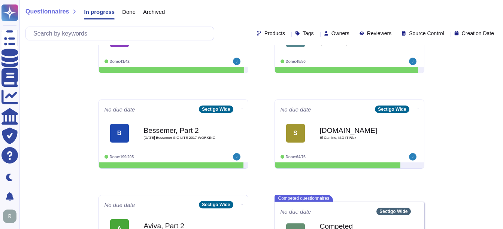
scroll to position [167, 0]
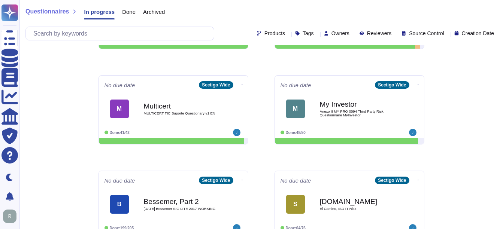
click at [475, 156] on div "Questionnaires In progress Done Archived Products Tags Owners Reviewers Source …" at bounding box center [261, 87] width 484 height 509
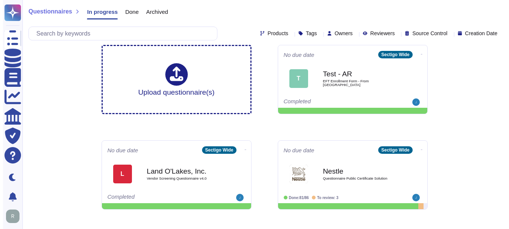
scroll to position [0, 0]
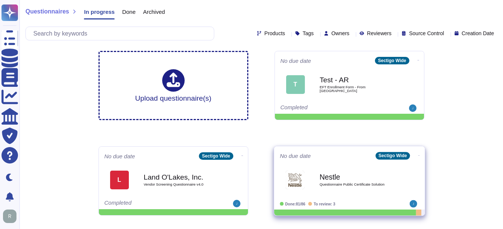
click at [320, 174] on b "Nestle" at bounding box center [358, 177] width 76 height 7
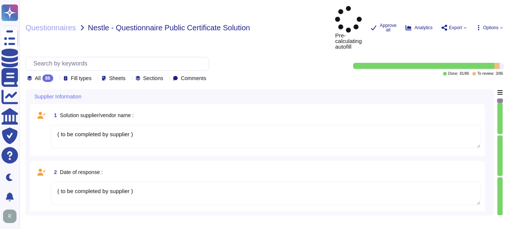
type textarea "( to be completed by supplier )"
type textarea "As of [DATE], the Company had approximately 270 employees, with a distribution …"
type textarea "Roughly ten employees"
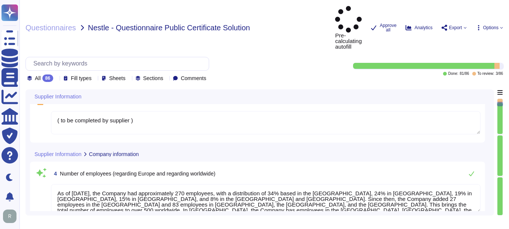
type textarea "Sectigo has a global presence with offices and operations in the following loca…"
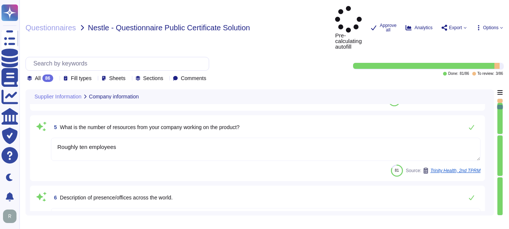
scroll to position [300, 0]
type textarea "Sectigo has been providing public certificate issuing services for more than 25…"
type textarea "Sectigo's organizational structure for certificate issuance and management serv…"
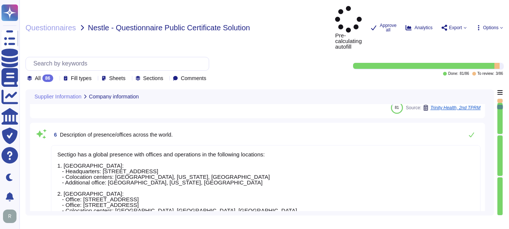
scroll to position [1, 0]
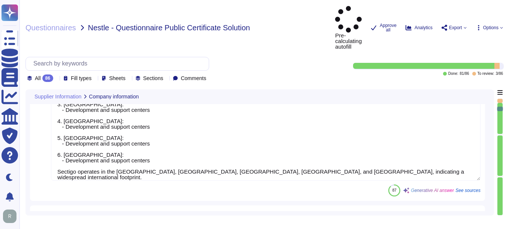
type textarea "Your enterprise sales representative will share the details."
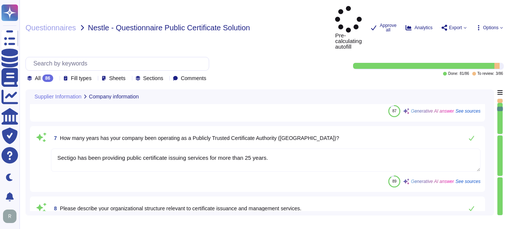
type textarea "TLS Certificates issued to a Subscriber SHALL contain, within the Certificate's…"
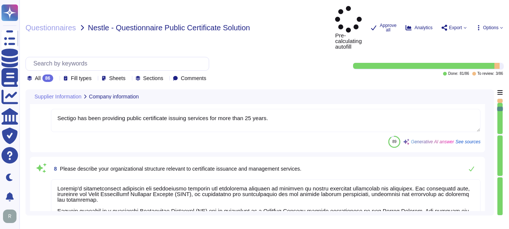
scroll to position [600, 0]
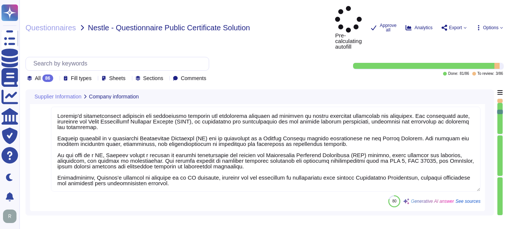
type textarea "Our company complies with the following industry standards and certifications: …"
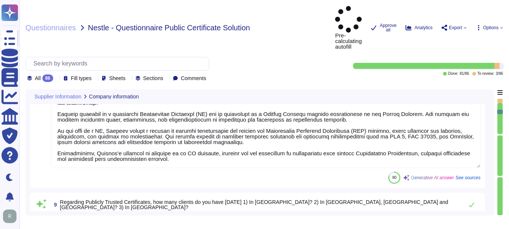
scroll to position [675, 0]
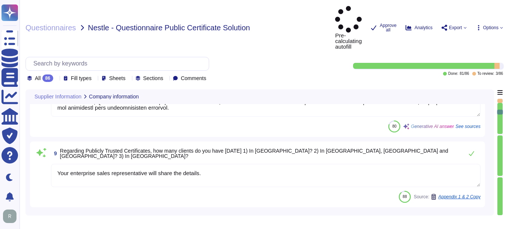
type textarea "Please contact our enterprise sales representative for further discussion. They…"
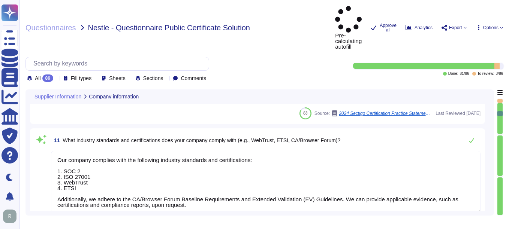
type textarea "Our organization holds the following recognized standards and accredited certif…"
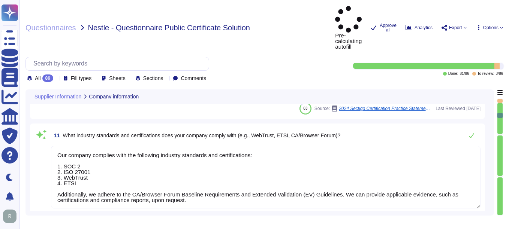
type textarea "Our organization has extensive experience in managing certificate lifecycle cha…"
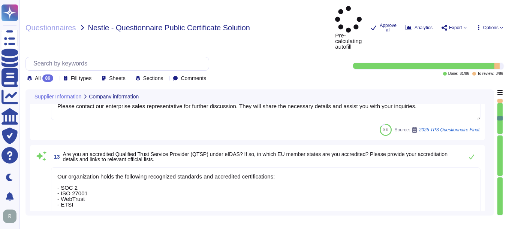
type textarea "Sectigo stays updated on industry trends, emerging threats, and regulatory chan…"
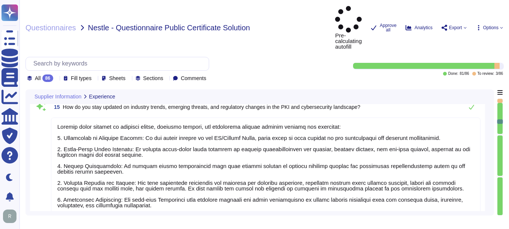
type textarea "For Root CA Certificates' key sizes, see section 6.3.2"
type textarea "We have successfully implemented our solutions in several banks and financial i…"
type textarea "Sectigo differentiates itself from other Public CA vendors through several key …"
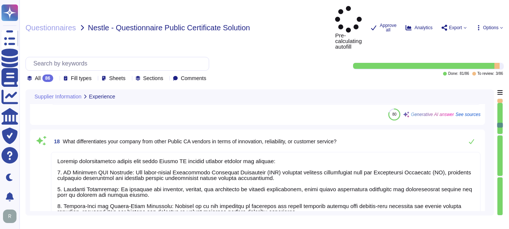
type textarea "We offer the following types of publicly trusted certificates: 1. Organization …"
type textarea "1. Organization Validation Certificates (OV Certificates): - Features: Provide …"
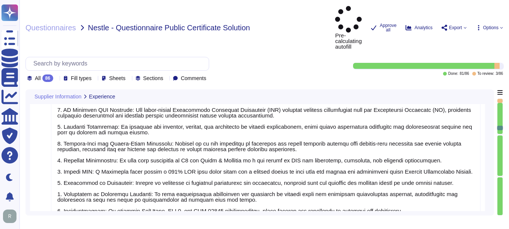
scroll to position [1, 0]
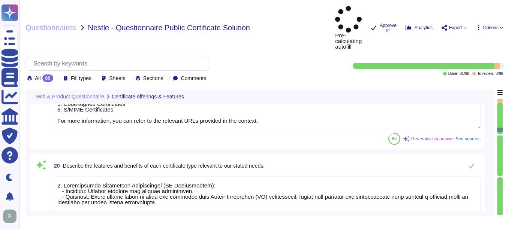
type textarea "Loremipsumd Sitametc Adipisc: 9. Elitseddoei Tempori: U laboree dol ma aliq eni…"
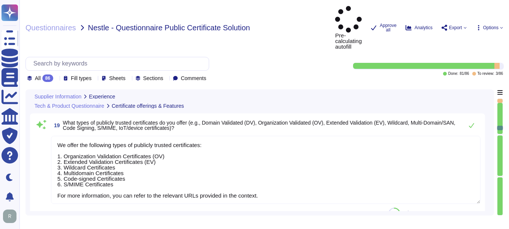
type textarea "We have successfully implemented our solutions in several banks and financial i…"
type textarea "Sectigo differentiates itself from other Public CA vendors through several key …"
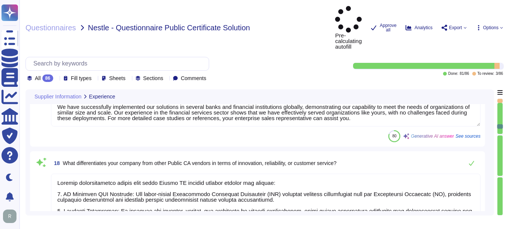
type textarea "Sectigo stays updated on industry trends, emerging threats, and regulatory chan…"
type textarea "For Root CA Certificates' key sizes, see section 6.3.2"
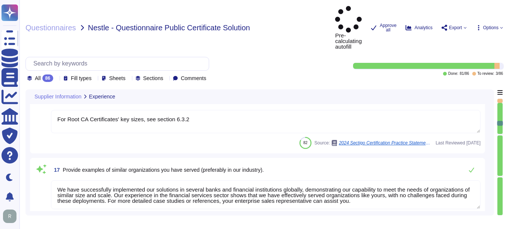
type textarea "Our organization has extensive experience in managing certificate lifecycle cha…"
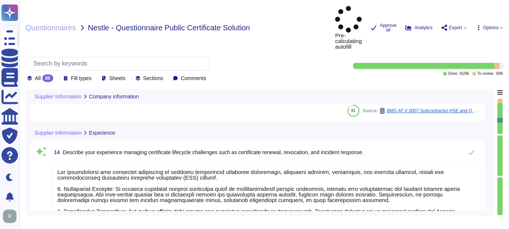
type textarea "Please contact our enterprise sales representative for further discussion. They…"
type textarea "Our organization holds the following recognized standards and accredited certif…"
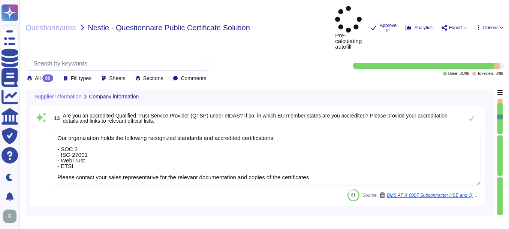
type textarea "Your enterprise sales representative will share the details."
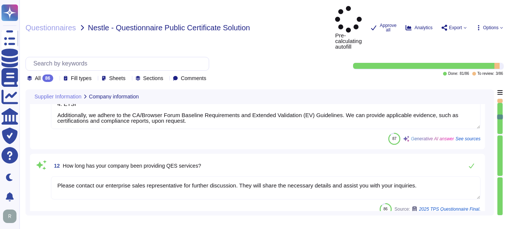
type textarea "TLS Certificates issued to a Subscriber SHALL contain, within the Certificate's…"
type textarea "Our company complies with the following industry standards and certifications: …"
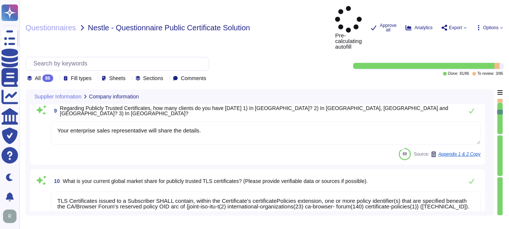
type textarea "Sectigo has been providing public certificate issuing services for more than 25…"
type textarea "Sectigo's organizational structure for certificate issuance and management serv…"
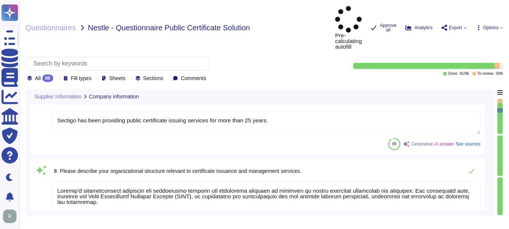
type textarea "Sectigo has a global presence with offices and operations in the following loca…"
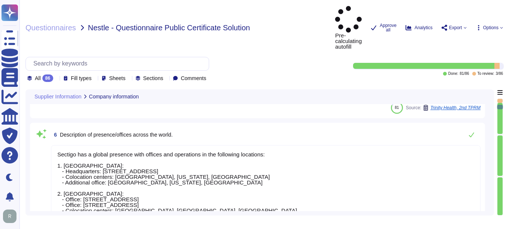
type textarea "As of [DATE], the Company had approximately 270 employees, with a distribution …"
type textarea "Roughly ten employees"
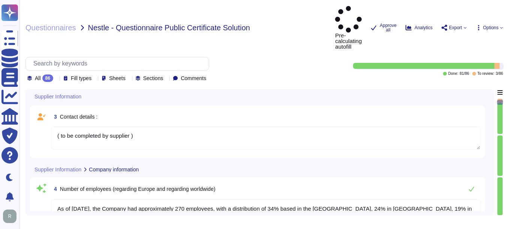
type textarea "( to be completed by supplier )"
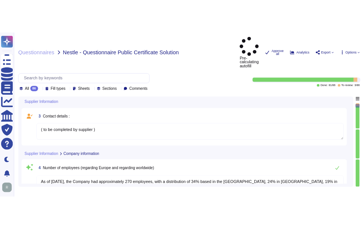
scroll to position [0, 0]
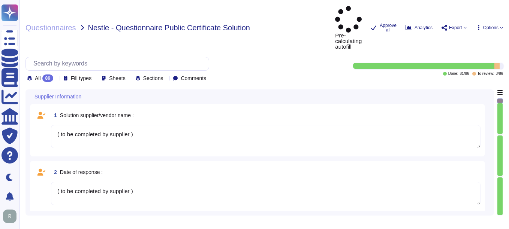
click at [56, 79] on icon at bounding box center [56, 79] width 0 height 0
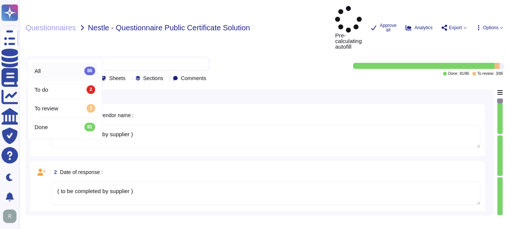
click at [57, 68] on div "All 86" at bounding box center [64, 71] width 61 height 8
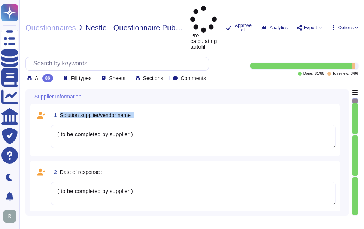
drag, startPoint x: 60, startPoint y: 86, endPoint x: 167, endPoint y: 88, distance: 107.2
click at [167, 109] on div "1 Solution supplier/vendor name :" at bounding box center [193, 115] width 285 height 13
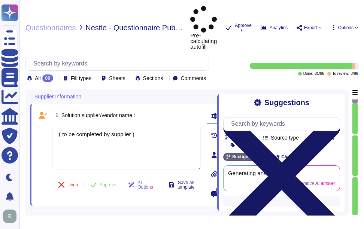
click at [337, 118] on icon at bounding box center [281, 176] width 117 height 117
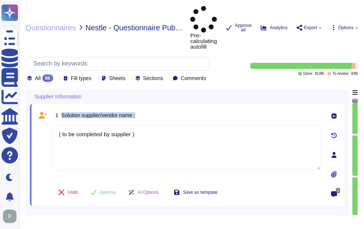
drag, startPoint x: 62, startPoint y: 88, endPoint x: 180, endPoint y: 88, distance: 118.4
click at [180, 109] on div "1 Solution supplier/vendor name :" at bounding box center [186, 115] width 268 height 13
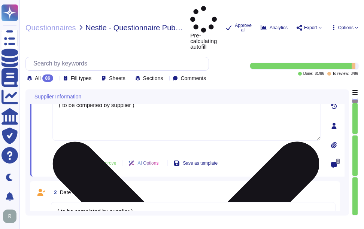
type textarea "Roughly ten employees"
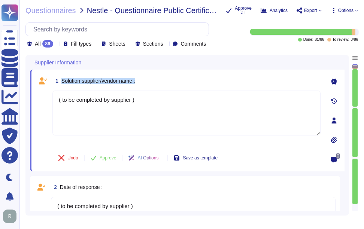
click at [113, 84] on span "1 Solution supplier/vendor name :" at bounding box center [93, 80] width 83 height 13
drag, startPoint x: 105, startPoint y: 81, endPoint x: 135, endPoint y: 81, distance: 29.6
click at [135, 81] on span "Solution supplier/vendor name :" at bounding box center [98, 81] width 74 height 6
drag, startPoint x: 146, startPoint y: 102, endPoint x: 31, endPoint y: 97, distance: 114.8
click at [27, 97] on div "Supplier Information 1 Solution supplier/vendor name : ( to be completed by sup…" at bounding box center [187, 135] width 324 height 161
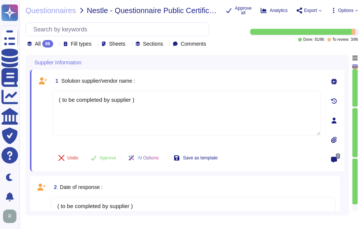
paste textarea "Sectigo Limited"
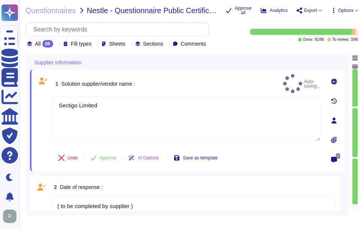
type textarea "Sectigo Limited"
click at [175, 84] on div "1 Solution supplier/vendor name : Auto-saving..." at bounding box center [186, 83] width 268 height 19
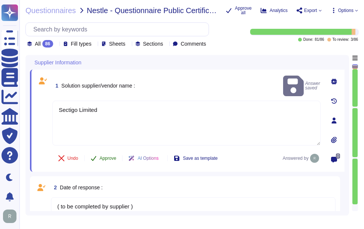
click at [105, 156] on span "Approve" at bounding box center [108, 158] width 17 height 4
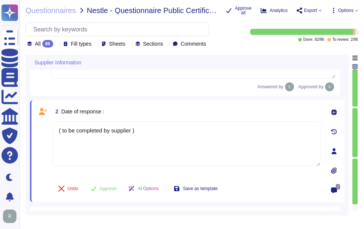
type textarea "Roughly ten employees"
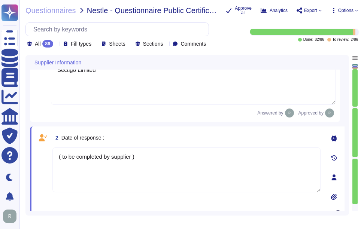
scroll to position [75, 0]
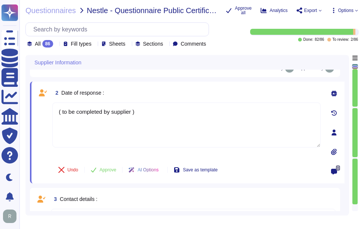
type textarea "Roughly ten employees"
drag, startPoint x: 172, startPoint y: 119, endPoint x: 31, endPoint y: 115, distance: 141.4
click at [31, 115] on div "2 Date of response : ( to be completed by supplier ) Undo Approve AI Options Sa…" at bounding box center [187, 133] width 315 height 102
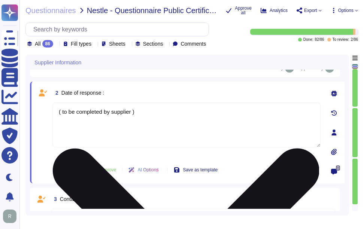
drag, startPoint x: 151, startPoint y: 112, endPoint x: 81, endPoint y: 119, distance: 70.1
click at [81, 119] on textarea "( to be completed by supplier )" at bounding box center [186, 125] width 268 height 45
click at [173, 115] on textarea "( to be completed by supplier )" at bounding box center [186, 125] width 268 height 45
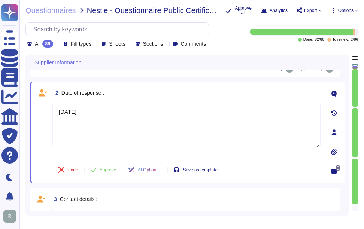
type textarea "[DATE]"
click at [180, 99] on div "2 Date of response :" at bounding box center [186, 92] width 268 height 13
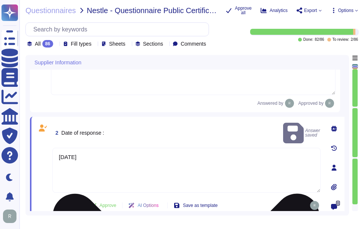
scroll to position [0, 0]
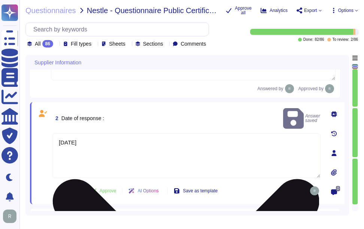
type textarea "Roughly ten employees"
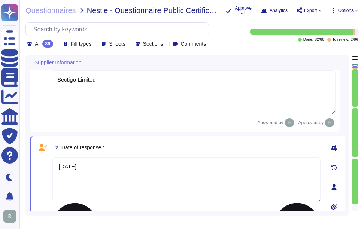
scroll to position [37, 0]
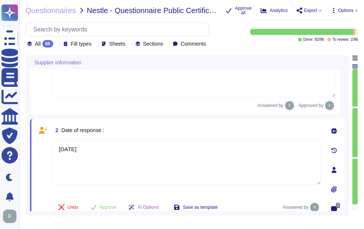
type textarea "Roughly ten employees"
click at [113, 210] on span "Approve" at bounding box center [108, 207] width 17 height 4
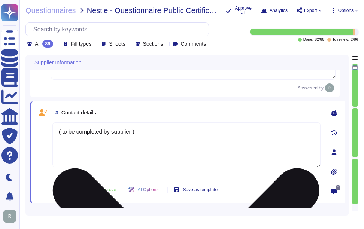
type textarea "Roughly ten employees"
type textarea "Sectigo has a global presence with offices and operations in the following loca…"
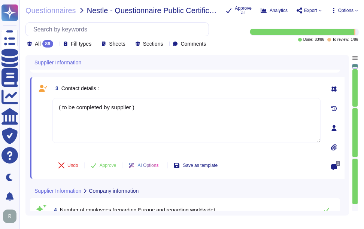
scroll to position [0, 0]
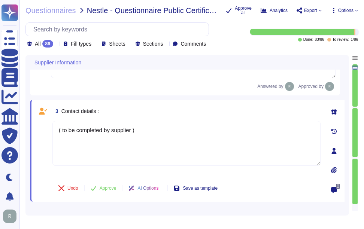
type textarea "Roughly ten employees"
type textarea "Sectigo has a global presence with offices and operations in the following loca…"
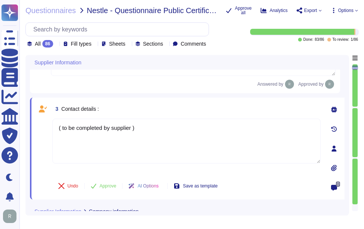
type textarea "Roughly ten employees"
type textarea "Sectigo has a global presence with offices and operations in the following loca…"
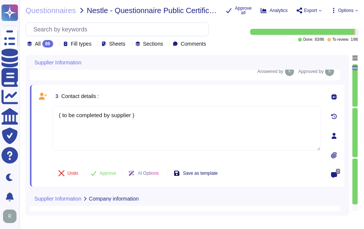
scroll to position [146, 0]
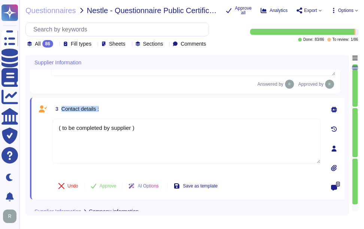
drag, startPoint x: 60, startPoint y: 109, endPoint x: 112, endPoint y: 108, distance: 51.7
click at [112, 108] on div "3 Contact details :" at bounding box center [186, 108] width 268 height 13
drag, startPoint x: 61, startPoint y: 108, endPoint x: 96, endPoint y: 108, distance: 34.9
click at [96, 108] on span "Contact details :" at bounding box center [79, 109] width 37 height 6
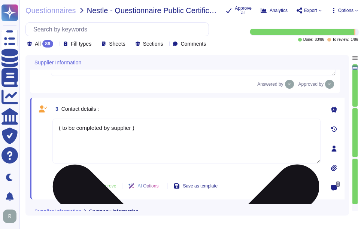
click at [177, 132] on textarea "( to be completed by supplier )" at bounding box center [186, 141] width 268 height 45
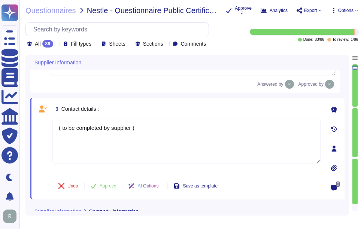
paste textarea "Please contact our enterprise sales representative."
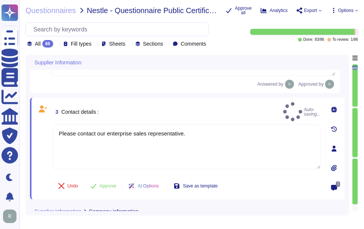
type textarea "Please contact our enterprise sales representative."
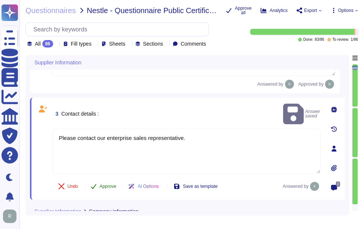
click at [112, 189] on span "Approve" at bounding box center [108, 186] width 17 height 4
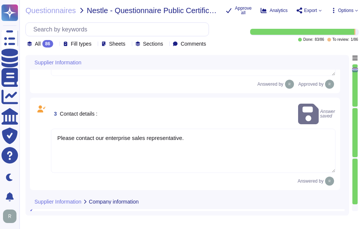
scroll to position [245, 0]
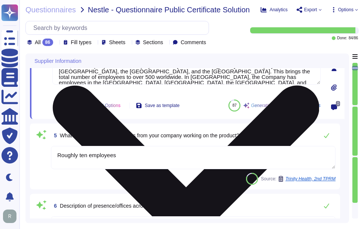
type textarea "Sectigo Limited"
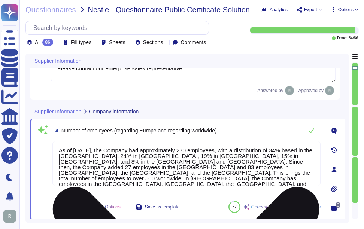
type textarea "[DATE]"
type textarea "Please contact our enterprise sales representative."
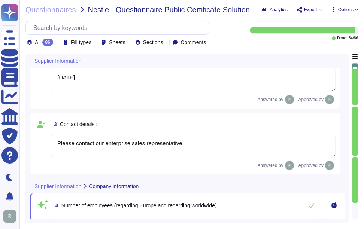
scroll to position [87, 0]
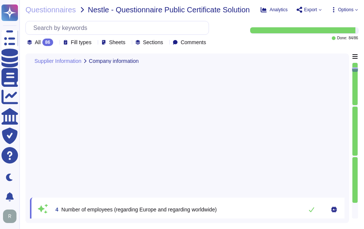
type textarea "Sectigo has a global presence with offices and operations in the following loca…"
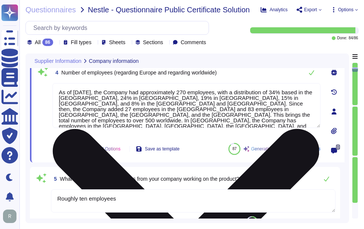
scroll to position [178, 0]
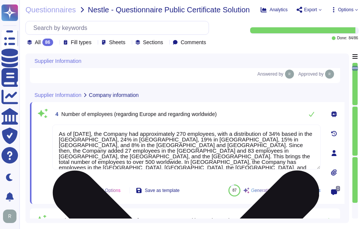
type textarea "Sectigo Limited"
type textarea "[DATE]"
type textarea "Please contact our enterprise sales representative."
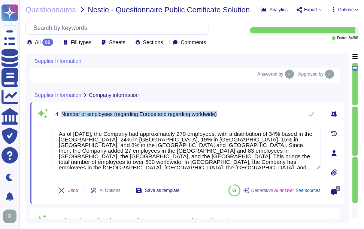
drag, startPoint x: 62, startPoint y: 113, endPoint x: 235, endPoint y: 113, distance: 173.2
click at [235, 113] on div "4 Number of employees (regarding Europe and regarding worldwide)" at bounding box center [186, 114] width 268 height 15
click at [270, 119] on div "4 Number of employees (regarding Europe and regarding worldwide)" at bounding box center [186, 114] width 268 height 15
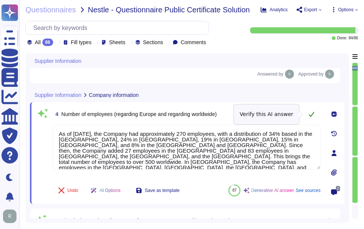
click at [309, 116] on icon at bounding box center [312, 114] width 6 height 6
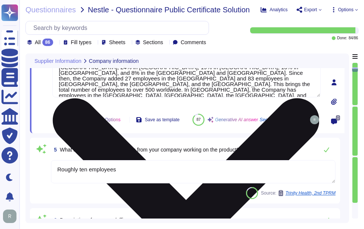
scroll to position [253, 0]
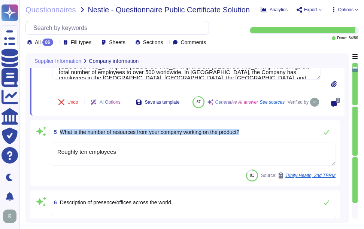
drag, startPoint x: 59, startPoint y: 141, endPoint x: 264, endPoint y: 143, distance: 205.0
click at [264, 140] on div "5 What is the number of resources from your company working on the product?" at bounding box center [193, 132] width 285 height 15
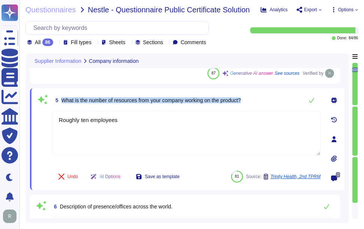
drag, startPoint x: 61, startPoint y: 100, endPoint x: 263, endPoint y: 105, distance: 202.1
click at [263, 105] on div "5 What is the number of resources from your company working on the product?" at bounding box center [186, 100] width 268 height 15
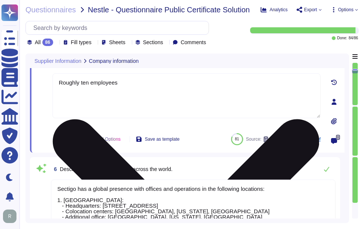
type textarea "Sectigo has been providing public certificate issuing services for more than 25…"
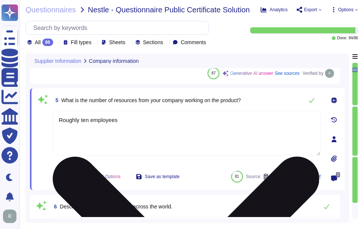
click at [130, 124] on textarea "Roughly ten employees" at bounding box center [186, 133] width 268 height 45
click at [160, 124] on textarea "Roughly ten employees" at bounding box center [186, 133] width 268 height 45
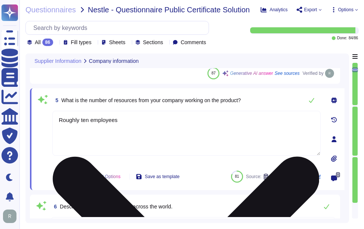
paste textarea "We currently have over 500 employees."
click at [206, 122] on textarea "We currently have over 500 employees." at bounding box center [186, 133] width 268 height 45
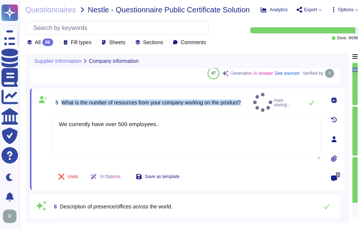
drag, startPoint x: 62, startPoint y: 98, endPoint x: 253, endPoint y: 98, distance: 190.8
click at [253, 98] on div "5 What is the number of resources from your company working on the product? Aut…" at bounding box center [186, 102] width 268 height 19
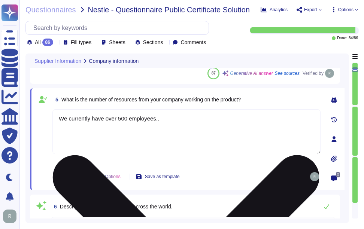
click at [189, 120] on textarea "We currently have over 500 employees.." at bounding box center [186, 131] width 268 height 45
paste textarea "You can discuss this with your enterprise sales representative."
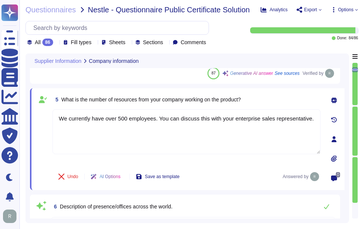
click at [265, 90] on div "5 What is the number of resources from your company working on the product? We …" at bounding box center [187, 139] width 315 height 102
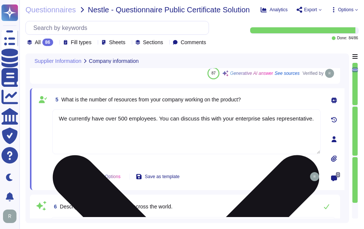
click at [104, 118] on textarea "We currently have over 500 employees. You can discuss this with your enterprise…" at bounding box center [186, 131] width 268 height 45
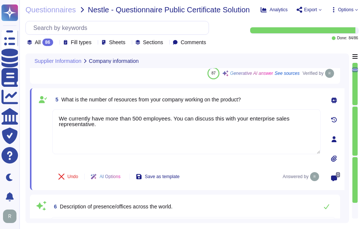
type textarea "We currently have more than 500 employees. You can discuss this with your enter…"
click at [201, 97] on span "What is the number of resources from your company working on the product?" at bounding box center [151, 100] width 180 height 6
click at [215, 103] on span "5 What is the number of resources from your company working on the product?" at bounding box center [146, 99] width 189 height 13
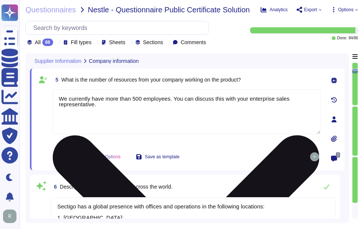
type textarea "Sectigo has been providing public certificate issuing services for more than 25…"
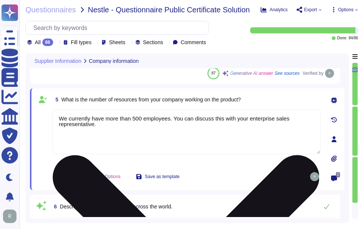
type textarea "Sectigo has been providing public certificate issuing services for more than 25…"
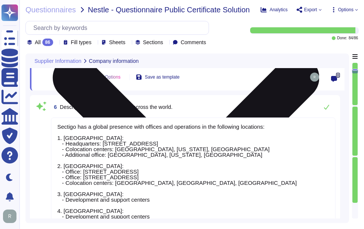
type textarea "Sectigo's organizational structure for certificate issuance and management serv…"
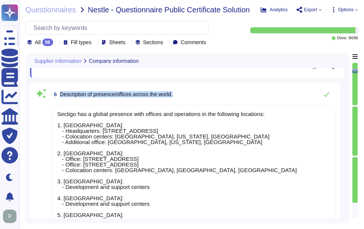
drag, startPoint x: 60, startPoint y: 92, endPoint x: 223, endPoint y: 92, distance: 163.4
click at [223, 92] on div "6 Description of presence/offices across the world." at bounding box center [193, 94] width 285 height 15
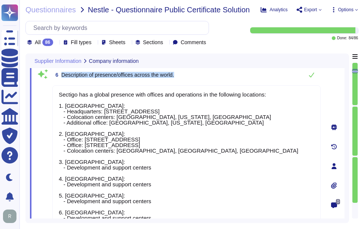
drag, startPoint x: 61, startPoint y: 73, endPoint x: 212, endPoint y: 73, distance: 150.3
click at [212, 73] on div "6 Description of presence/offices across the world." at bounding box center [186, 74] width 268 height 15
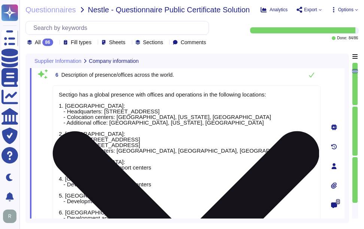
click at [185, 144] on textarea "Sectigo has a global presence with offices and operations in the following loca…" at bounding box center [186, 164] width 268 height 158
paste textarea "perations in the following countries: - [GEOGRAPHIC_DATA] - [STREET_ADDRESS] - …"
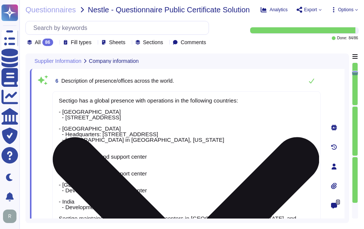
scroll to position [337, 0]
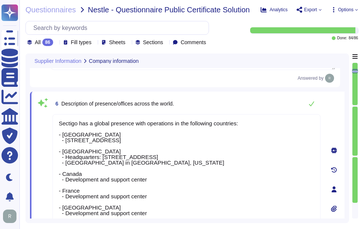
type textarea "Sectigo has a global presence with operations in the following countries: - [GE…"
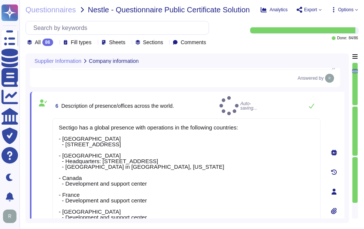
click at [195, 101] on div "6 Description of presence/offices across the world. Auto-saving..." at bounding box center [186, 105] width 268 height 19
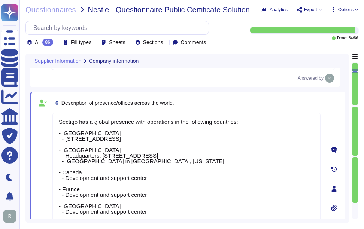
click at [262, 95] on div "6 Description of presence/offices across the world. Sectigo has a global presen…" at bounding box center [187, 189] width 315 height 194
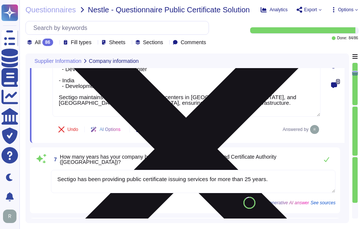
type textarea "Your enterprise sales representative will share the details."
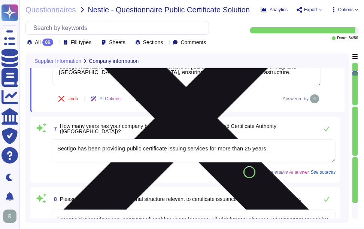
scroll to position [524, 0]
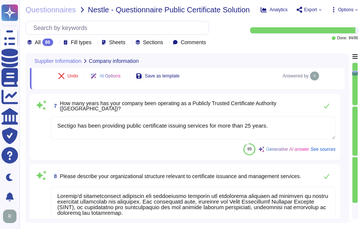
type textarea "TLS Certificates issued to a Subscriber SHALL contain, within the Certificate's…"
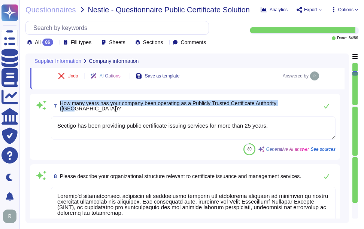
drag, startPoint x: 58, startPoint y: 103, endPoint x: 303, endPoint y: 103, distance: 244.7
click at [303, 103] on div "7 How many years has your company been operating as a Publicly Trusted Certific…" at bounding box center [193, 106] width 285 height 15
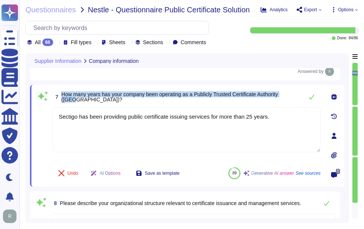
drag, startPoint x: 61, startPoint y: 95, endPoint x: 299, endPoint y: 99, distance: 238.4
click at [299, 99] on div "7 How many years has your company been operating as a Publicly Trusted Certific…" at bounding box center [186, 97] width 268 height 15
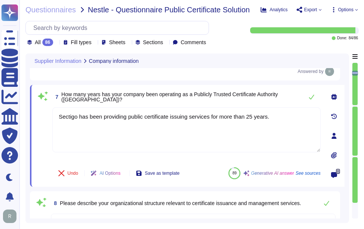
click at [248, 107] on div "7 How many years has your company been operating as a Publicly Trusted Certific…" at bounding box center [178, 136] width 285 height 93
click at [311, 98] on icon at bounding box center [312, 97] width 6 height 6
click at [311, 98] on div "7 How many years has your company been operating as a Publicly Trusted Certific…" at bounding box center [186, 97] width 268 height 15
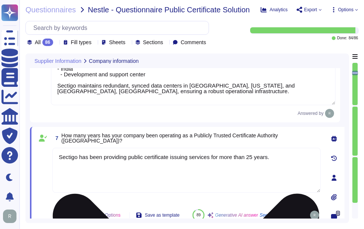
type textarea "We currently have more than 500 employees. You can discuss this with your enter…"
type textarea "Your enterprise sales representative will share the details."
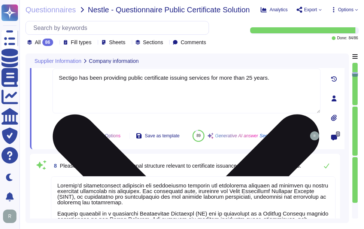
type textarea "TLS Certificates issued to a Subscriber SHALL contain, within the Certificate's…"
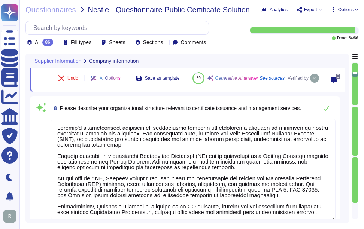
scroll to position [616, 0]
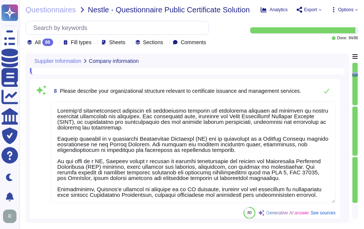
type textarea "Our company complies with the following industry standards and certifications: …"
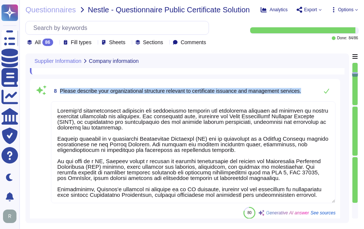
drag, startPoint x: 59, startPoint y: 97, endPoint x: 305, endPoint y: 103, distance: 246.3
click at [305, 99] on div "8 Please describe your organizational structure relevant to certificate issuanc…" at bounding box center [193, 91] width 285 height 15
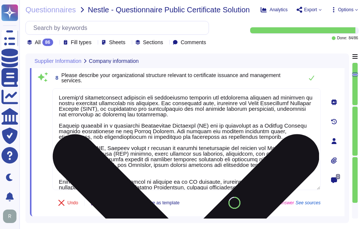
scroll to position [578, 0]
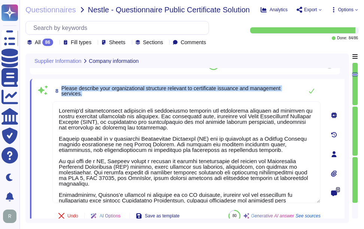
drag, startPoint x: 61, startPoint y: 88, endPoint x: 99, endPoint y: 96, distance: 37.9
click at [99, 96] on span "Please describe your organizational structure relevant to certificate issuance …" at bounding box center [180, 91] width 238 height 10
click at [100, 91] on span "Please describe your organizational structure relevant to certificate issuance …" at bounding box center [170, 90] width 219 height 11
drag, startPoint x: 62, startPoint y: 87, endPoint x: 102, endPoint y: 94, distance: 41.0
click at [102, 94] on span "Please describe your organizational structure relevant to certificate issuance …" at bounding box center [180, 91] width 238 height 10
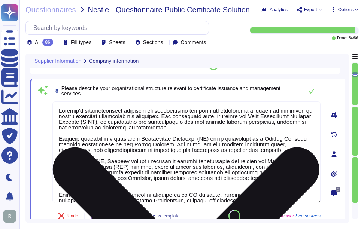
click at [155, 143] on textarea at bounding box center [186, 153] width 268 height 102
paste textarea "is structured as a Private Limited company incorporated in the [GEOGRAPHIC_DATA…"
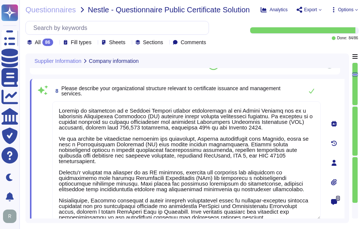
type textarea "Sectigo is structured as a Private Limited company incorporated in the [GEOGRAP…"
click at [183, 93] on span "Please describe your organizational structure relevant to certificate issuance …" at bounding box center [180, 91] width 238 height 10
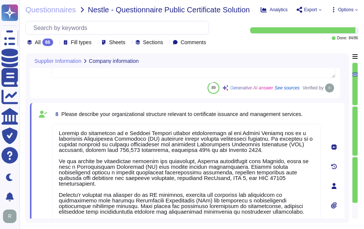
scroll to position [541, 0]
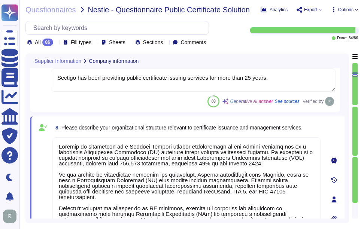
click at [298, 129] on span "Please describe your organizational structure relevant to certificate issuance …" at bounding box center [181, 128] width 241 height 6
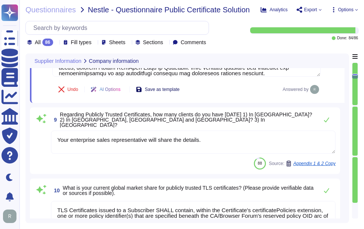
scroll to position [728, 0]
type textarea "Please contact our enterprise sales representative for further discussion. They…"
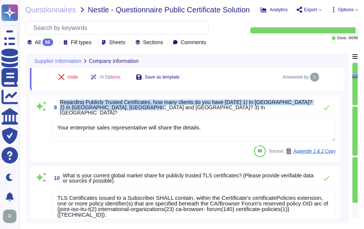
drag, startPoint x: 60, startPoint y: 103, endPoint x: 129, endPoint y: 111, distance: 69.0
click at [129, 111] on span "Regarding Publicly Trusted Certificates, how many clients do you have [DATE] 1)…" at bounding box center [187, 108] width 255 height 16
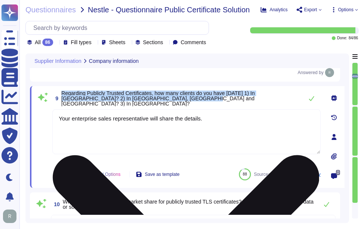
type textarea "Please contact our enterprise sales representative for further discussion. They…"
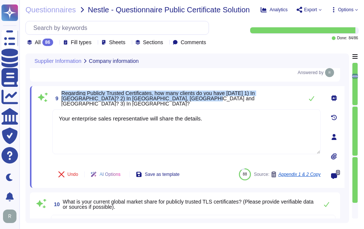
drag, startPoint x: 61, startPoint y: 94, endPoint x: 208, endPoint y: 103, distance: 146.4
click at [208, 103] on span "Regarding Publicly Trusted Certificates, how many clients do you have [DATE] 1)…" at bounding box center [180, 99] width 238 height 16
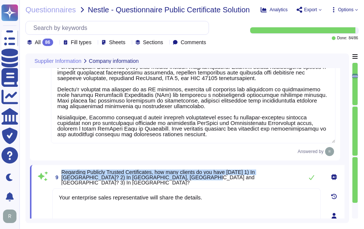
type textarea "Sectigo has a global presence with operations in the following countries: - [GE…"
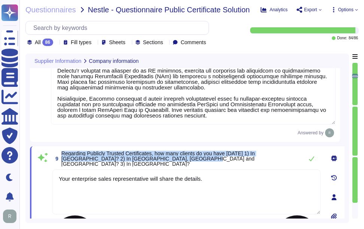
scroll to position [691, 0]
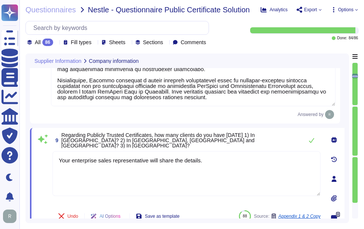
click at [198, 150] on div "9 Regarding Publicly Trusted Certificates, how many clients do you have [DATE] …" at bounding box center [178, 179] width 285 height 93
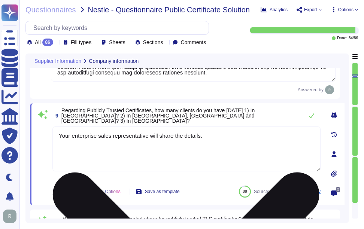
scroll to position [728, 0]
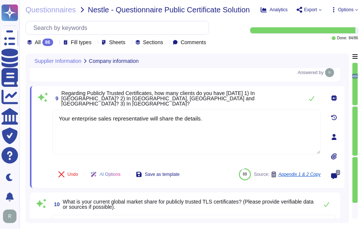
type textarea "Please contact our enterprise sales representative for further discussion. They…"
click at [311, 100] on icon at bounding box center [311, 98] width 5 height 5
click at [311, 99] on icon at bounding box center [312, 99] width 6 height 6
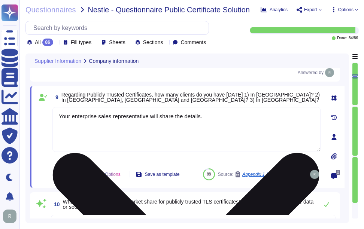
scroll to position [803, 0]
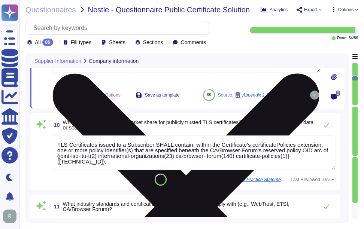
type textarea "Our organization holds the following recognized standards and accredited certif…"
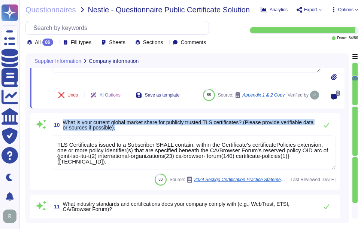
drag, startPoint x: 63, startPoint y: 122, endPoint x: 141, endPoint y: 135, distance: 79.1
click at [141, 135] on div "10 What is your current global market share for publicly trusted TLS certificat…" at bounding box center [184, 152] width 301 height 68
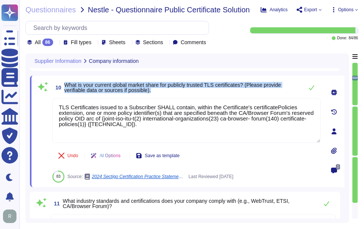
drag, startPoint x: 65, startPoint y: 85, endPoint x: 175, endPoint y: 91, distance: 109.6
click at [175, 91] on span "What is your current global market share for publicly trusted TLS certificates?…" at bounding box center [181, 87] width 235 height 10
click at [70, 85] on span "What is your current global market share for publicly trusted TLS certificates?…" at bounding box center [172, 87] width 217 height 11
drag, startPoint x: 65, startPoint y: 84, endPoint x: 249, endPoint y: 91, distance: 184.2
click at [249, 91] on span "What is your current global market share for publicly trusted TLS certificates?…" at bounding box center [181, 87] width 235 height 10
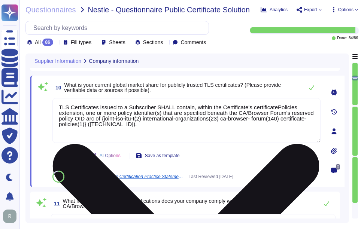
drag, startPoint x: 134, startPoint y: 127, endPoint x: 55, endPoint y: 106, distance: 82.3
click at [55, 106] on textarea "TLS Certificates issued to a Subscriber SHALL contain, within the Certificate's…" at bounding box center [186, 120] width 268 height 45
paste textarea "Sectigo is the second largest commercial Certificate Authority (CA) worldwide, …"
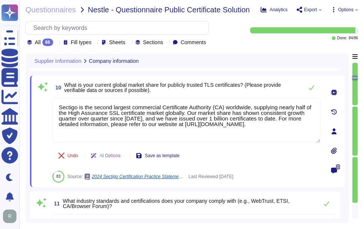
type textarea "Sectigo is the second largest commercial Certificate Authority (CA) worldwide, …"
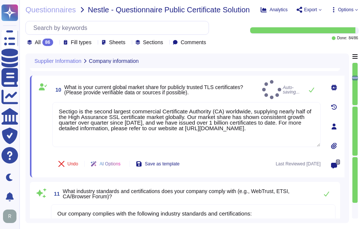
click at [177, 96] on div "10 What is your current global market share for publicly trusted TLS certificat…" at bounding box center [178, 126] width 285 height 93
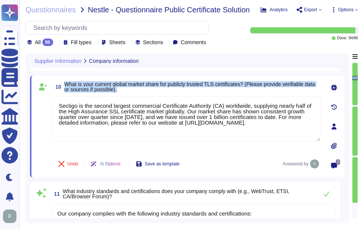
drag, startPoint x: 65, startPoint y: 82, endPoint x: 161, endPoint y: 95, distance: 96.8
click at [161, 95] on div "10 What is your current global market share for publicly trusted TLS certificat…" at bounding box center [178, 126] width 285 height 93
drag, startPoint x: 161, startPoint y: 95, endPoint x: 154, endPoint y: 90, distance: 8.3
click at [154, 90] on span "What is your current global market share for publicly trusted TLS certificates?…" at bounding box center [192, 87] width 256 height 10
drag, startPoint x: 66, startPoint y: 83, endPoint x: 250, endPoint y: 82, distance: 184.0
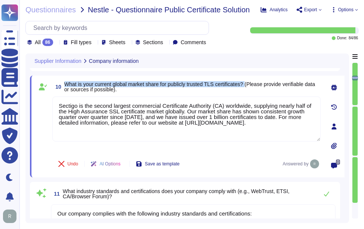
click at [250, 82] on span "What is your current global market share for publicly trusted TLS certificates?…" at bounding box center [189, 86] width 251 height 11
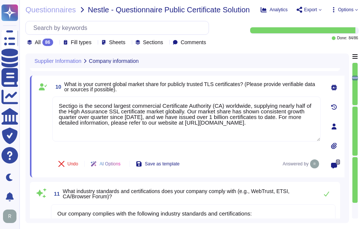
drag, startPoint x: 250, startPoint y: 82, endPoint x: 237, endPoint y: 89, distance: 14.2
click at [237, 89] on span "What is your current global market share for publicly trusted TLS certificates?…" at bounding box center [192, 87] width 256 height 10
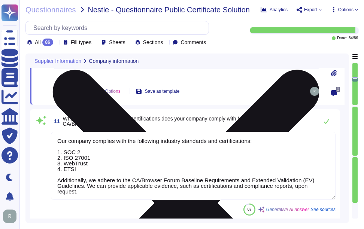
scroll to position [878, 0]
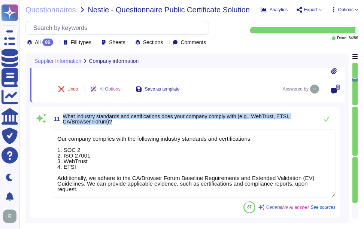
drag, startPoint x: 64, startPoint y: 115, endPoint x: 121, endPoint y: 122, distance: 58.1
click at [121, 122] on span "What industry standards and certifications does your company comply with (e.g.,…" at bounding box center [189, 119] width 252 height 10
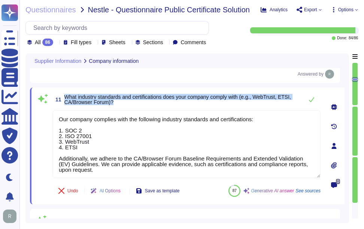
drag, startPoint x: 65, startPoint y: 97, endPoint x: 133, endPoint y: 104, distance: 68.1
click at [133, 104] on span "What industry standards and certifications does your company comply with (e.g.,…" at bounding box center [181, 99] width 235 height 10
click at [80, 98] on span "What industry standards and certifications does your company comply with (e.g.,…" at bounding box center [177, 99] width 227 height 11
drag, startPoint x: 64, startPoint y: 98, endPoint x: 157, endPoint y: 108, distance: 93.9
click at [157, 107] on div "11 What industry standards and certifications does your company comply with (e.…" at bounding box center [186, 99] width 268 height 15
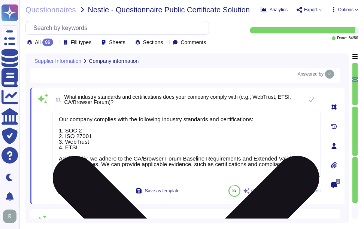
click at [93, 126] on textarea "Our company complies with the following industry standards and certifications: …" at bounding box center [186, 144] width 268 height 68
paste textarea "organization complies with the following industry standards and certifications:…"
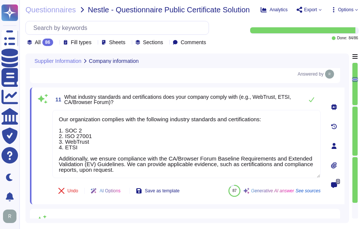
type textarea "Our organization complies with the following industry standards and certificati…"
click at [153, 105] on span "What industry standards and certifications does your company comply with (e.g.,…" at bounding box center [181, 99] width 235 height 10
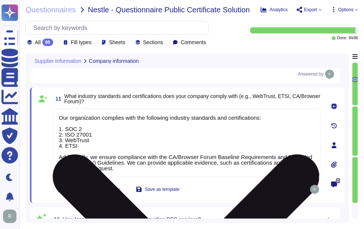
scroll to position [1, 0]
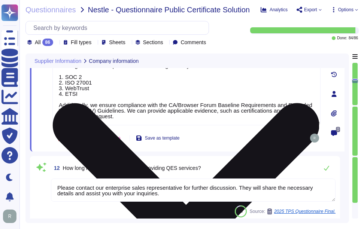
type textarea "Our organization has extensive experience in managing certificate lifecycle cha…"
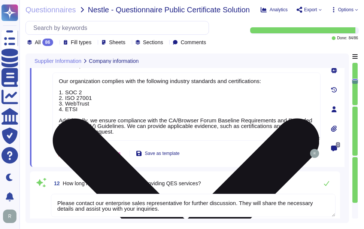
scroll to position [991, 0]
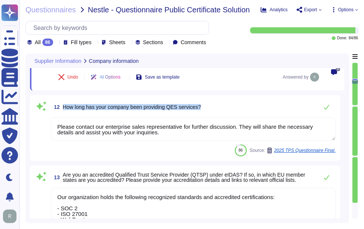
drag, startPoint x: 63, startPoint y: 106, endPoint x: 232, endPoint y: 105, distance: 168.7
click at [232, 105] on div "12 How long has your company been providing QES services?" at bounding box center [193, 107] width 285 height 15
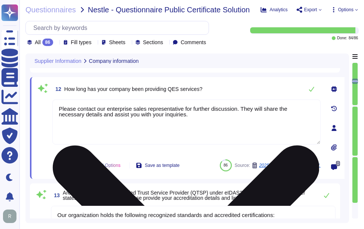
type textarea "Our organization has extensive experience in managing certificate lifecycle cha…"
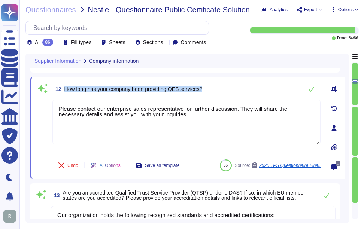
drag, startPoint x: 64, startPoint y: 91, endPoint x: 236, endPoint y: 92, distance: 171.7
click at [236, 92] on div "12 How long has your company been providing QES services?" at bounding box center [186, 89] width 268 height 15
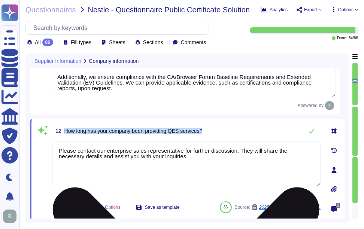
type textarea "Your enterprise sales representative will share the details."
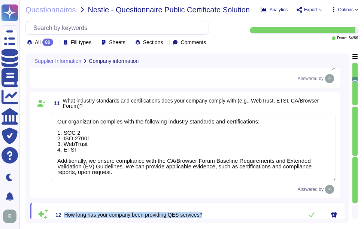
type textarea "Sectigo is structured as a Private Limited company incorporated in the [GEOGRAP…"
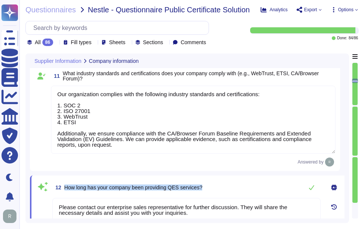
type textarea "Our organization has extensive experience in managing certificate lifecycle cha…"
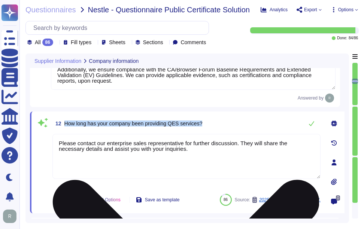
scroll to position [949, 0]
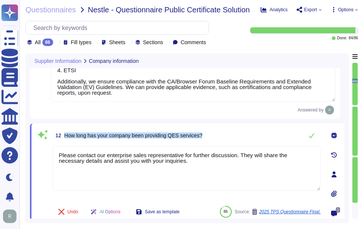
click at [236, 140] on div "12 How long has your company been providing QES services?" at bounding box center [186, 135] width 268 height 15
drag, startPoint x: 172, startPoint y: 138, endPoint x: 208, endPoint y: 138, distance: 36.4
click at [208, 138] on div "12 How long has your company been providing QES services?" at bounding box center [186, 135] width 268 height 15
copy span "QES services?"
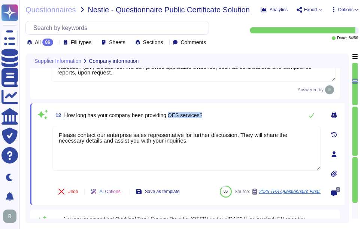
scroll to position [986, 0]
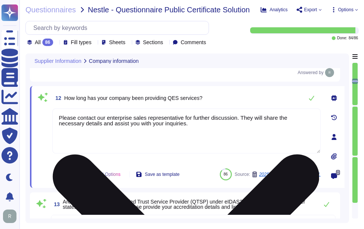
click at [199, 114] on textarea "Please contact our enterprise sales representative for further discussion. They…" at bounding box center [186, 131] width 268 height 45
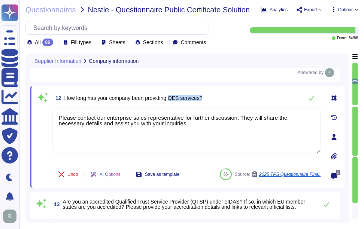
drag, startPoint x: 173, startPoint y: 100, endPoint x: 208, endPoint y: 99, distance: 34.9
click at [208, 99] on div "12 How long has your company been providing QES services?" at bounding box center [186, 98] width 268 height 15
drag, startPoint x: 190, startPoint y: 133, endPoint x: 51, endPoint y: 114, distance: 141.0
click at [51, 114] on div "12 How long has your company been providing QES services? Please contact our en…" at bounding box center [178, 137] width 285 height 93
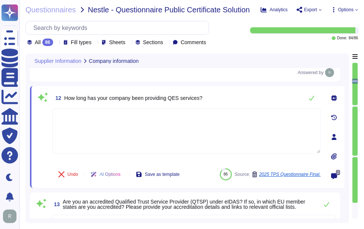
click at [110, 101] on span "How long has your company been providing QES services?" at bounding box center [133, 98] width 138 height 6
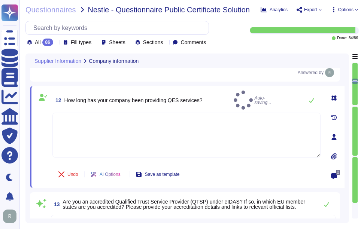
click at [105, 9] on span "Nestle - Questionnaire Public Certificate Solution" at bounding box center [169, 9] width 162 height 7
copy span "Nestle"
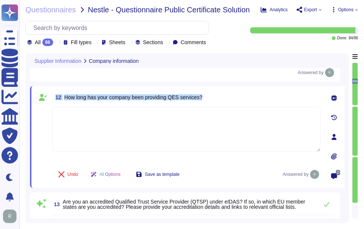
drag, startPoint x: 54, startPoint y: 100, endPoint x: 243, endPoint y: 100, distance: 189.3
click at [243, 100] on div "12 How long has your company been providing QES services?" at bounding box center [186, 97] width 268 height 13
copy span "12 How long has your company been providing QES services?"
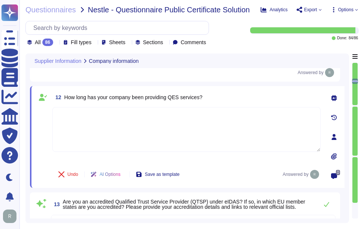
click at [207, 82] on div "11 What industry standards and certifications does your company comply with (e.…" at bounding box center [185, 28] width 310 height 106
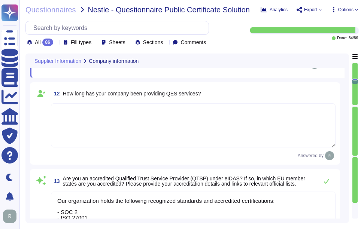
scroll to position [1011, 0]
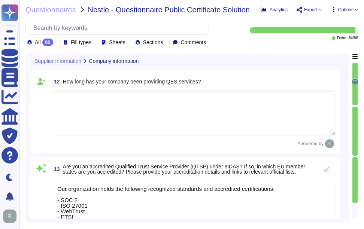
click at [156, 127] on textarea at bounding box center [193, 113] width 285 height 44
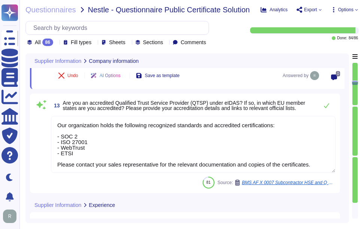
scroll to position [1086, 0]
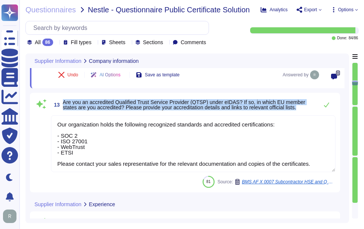
drag, startPoint x: 64, startPoint y: 105, endPoint x: 307, endPoint y: 110, distance: 242.9
click at [307, 110] on span "Are you an accredited Qualified Trust Service Provider (QTSP) under eIDAS? If s…" at bounding box center [189, 105] width 252 height 10
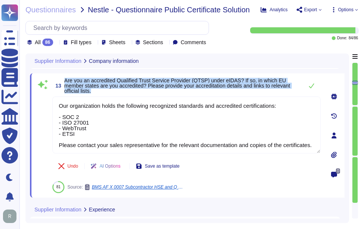
drag, startPoint x: 65, startPoint y: 82, endPoint x: 98, endPoint y: 95, distance: 35.3
click at [98, 94] on span "Are you an accredited Qualified Trust Service Provider (QTSP) under eIDAS? If s…" at bounding box center [181, 86] width 235 height 16
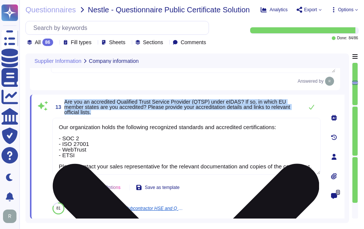
scroll to position [1048, 0]
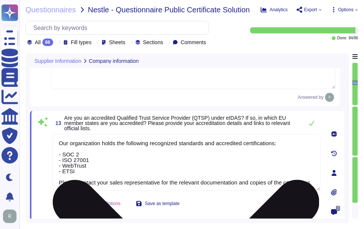
click at [214, 155] on textarea "Our organization holds the following recognized standards and accredited certif…" at bounding box center [186, 162] width 268 height 57
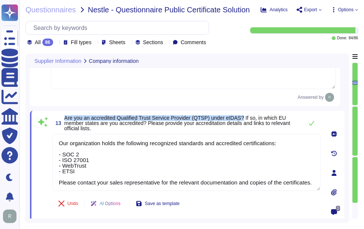
drag, startPoint x: 66, startPoint y: 120, endPoint x: 244, endPoint y: 123, distance: 178.1
click at [244, 123] on span "Are you an accredited Qualified Trust Service Provider (QTSP) under eIDAS? If s…" at bounding box center [177, 123] width 226 height 16
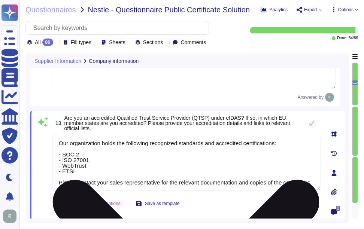
click at [59, 145] on textarea "Our organization holds the following recognized standards and accredited certif…" at bounding box center [186, 162] width 268 height 57
paste textarea "Yes, Sectigo complies with applicable ETSI rules for issuing certificates, incl…"
type textarea "Yes, Sectigo complies with applicable ETSI rules for issuing certificates, incl…"
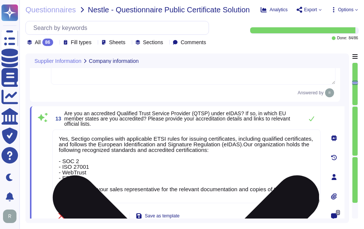
type textarea "Our organization has extensive experience in managing certificate lifecycle cha…"
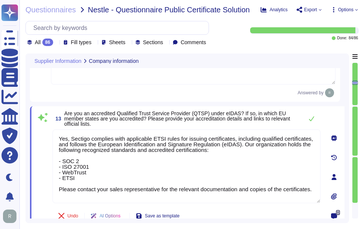
click at [299, 124] on div "13 Are you an accredited Qualified Trust Service Provider (QTSP) under eIDAS? I…" at bounding box center [186, 119] width 268 height 16
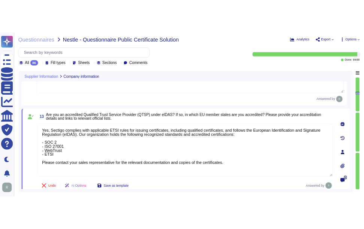
scroll to position [0, 0]
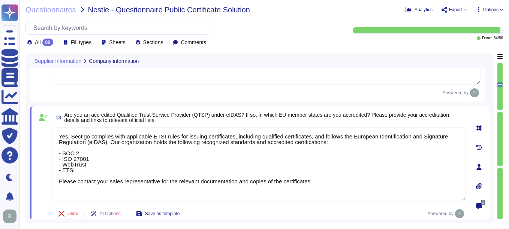
drag, startPoint x: 335, startPoint y: 185, endPoint x: 52, endPoint y: 183, distance: 283.7
click at [52, 183] on div "13 Are you an accredited Qualified Trust Service Provider (QTSP) under eIDAS? I…" at bounding box center [251, 167] width 430 height 112
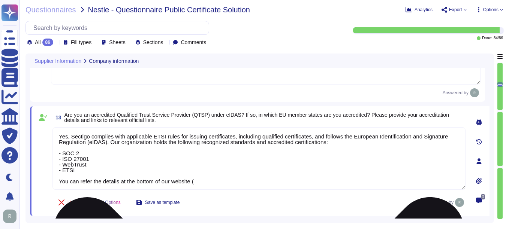
paste textarea "[URL][DOMAIN_NAME]"
click at [150, 169] on textarea "Yes, Sectigo complies with applicable ETSI rules for issuing certificates, incl…" at bounding box center [258, 158] width 413 height 63
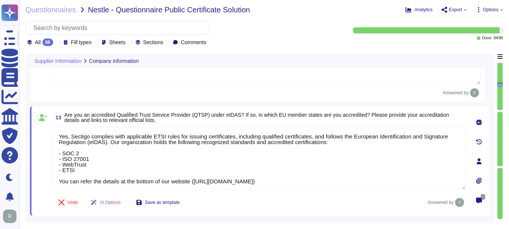
type textarea "Yes, Sectigo complies with applicable ETSI rules for issuing certificates, incl…"
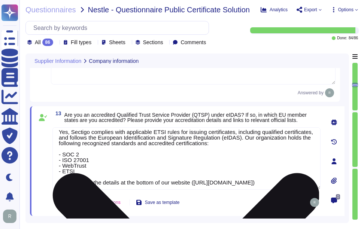
scroll to position [6, 0]
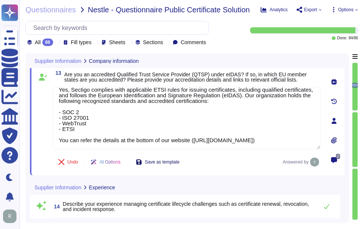
type textarea "Sectigo stays updated on industry trends, emerging threats, and regulatory chan…"
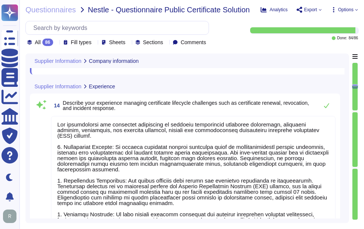
scroll to position [1198, 0]
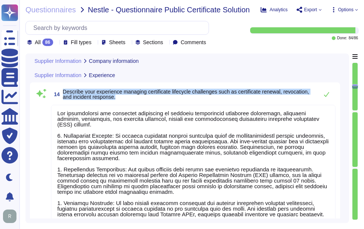
drag, startPoint x: 63, startPoint y: 91, endPoint x: 149, endPoint y: 106, distance: 87.5
click at [149, 106] on div "14 Describe your experience managing certificate lifecycle challenges such as c…" at bounding box center [184, 174] width 301 height 175
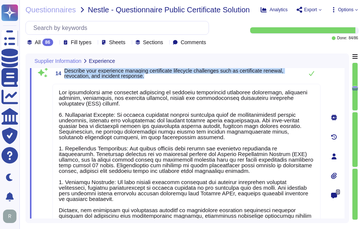
drag, startPoint x: 64, startPoint y: 70, endPoint x: 155, endPoint y: 75, distance: 91.6
click at [155, 75] on span "14 Describe your experience managing certificate lifecycle challenges such as c…" at bounding box center [175, 73] width 247 height 13
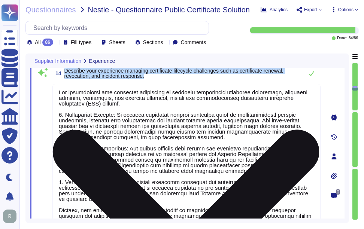
scroll to position [0, 0]
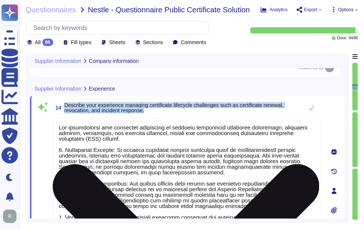
type textarea "Yes, Sectigo complies with applicable ETSI rules for issuing certificates, incl…"
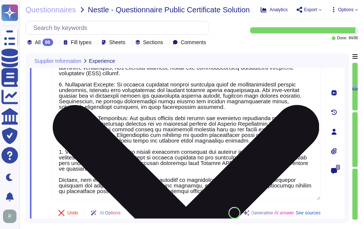
scroll to position [1220, 0]
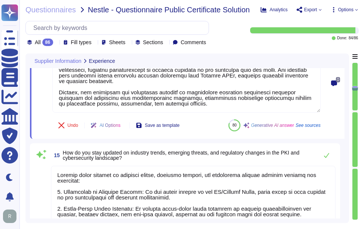
type textarea "For Root CA Certificates' key sizes, see section 6.3.2"
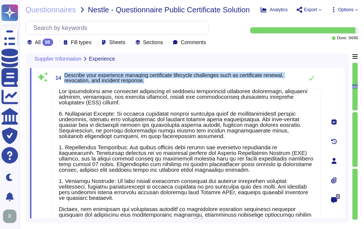
type textarea "Our organization complies with the following industry standards and certificati…"
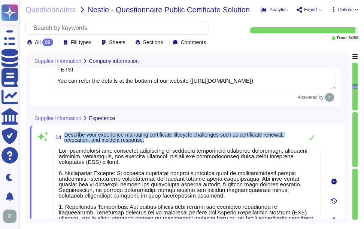
type textarea "Yes, Sectigo complies with applicable ETSI rules for issuing certificates, incl…"
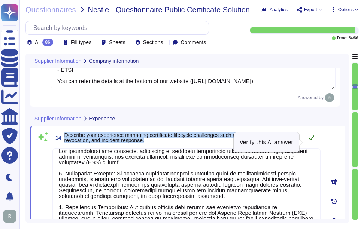
click at [312, 141] on icon at bounding box center [312, 138] width 6 height 6
click at [284, 138] on span "Describe your experience managing certificate lifecycle challenges such as cert…" at bounding box center [173, 137] width 219 height 11
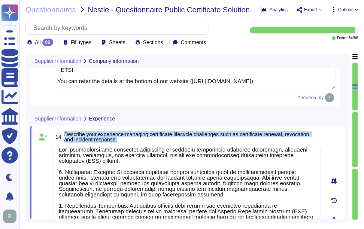
click at [179, 135] on span "14 Describe your experience managing certificate lifecycle challenges such as c…" at bounding box center [186, 136] width 268 height 13
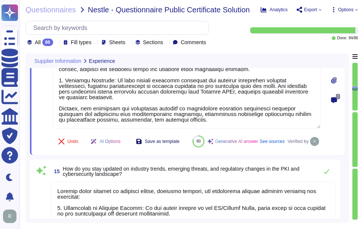
type textarea "For Root CA Certificates' key sizes, see section 6.3.2"
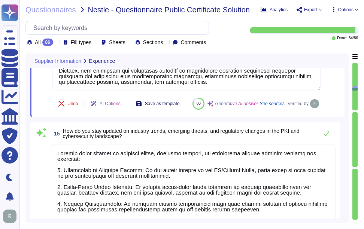
scroll to position [1355, 0]
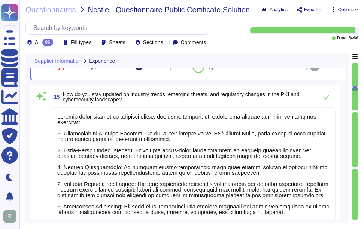
type textarea "We have successfully implemented our solutions in several banks and financial i…"
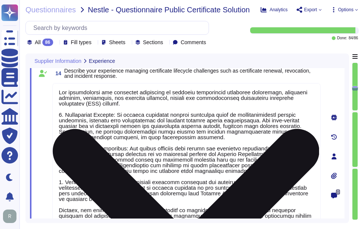
scroll to position [1156, 0]
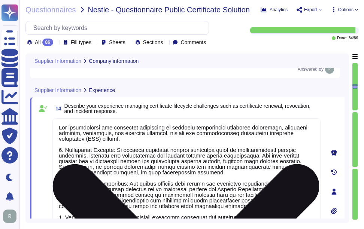
type textarea "Yes, Sectigo complies with applicable ETSI rules for issuing certificates, incl…"
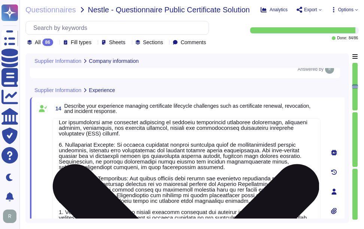
scroll to position [6, 0]
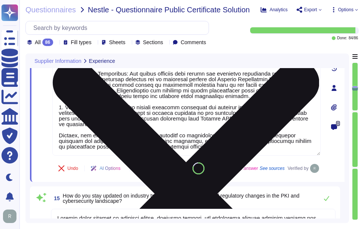
type textarea "For Root CA Certificates' key sizes, see section 6.3.2"
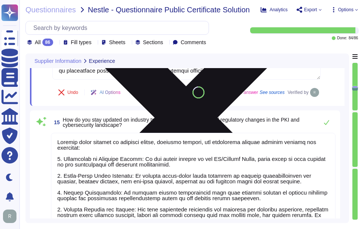
scroll to position [1343, 0]
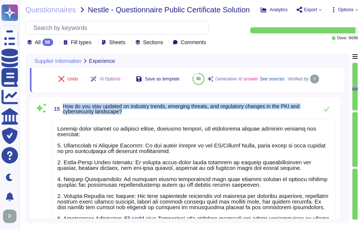
drag, startPoint x: 63, startPoint y: 124, endPoint x: 148, endPoint y: 128, distance: 84.8
click at [148, 114] on span "How do you stay updated on industry trends, emerging threats, and regulatory ch…" at bounding box center [189, 109] width 252 height 10
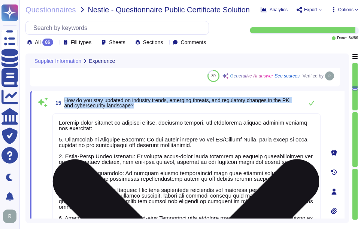
type textarea "We have successfully implemented our solutions in several banks and financial i…"
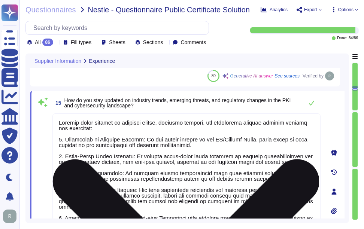
scroll to position [1, 0]
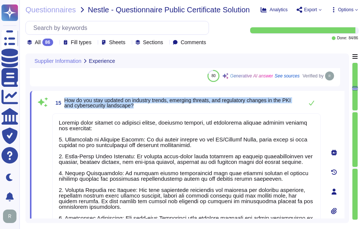
drag, startPoint x: 65, startPoint y: 100, endPoint x: 146, endPoint y: 110, distance: 81.5
click at [146, 110] on div "15 How do you stay updated on industry trends, emerging threats, and regulatory…" at bounding box center [186, 103] width 268 height 15
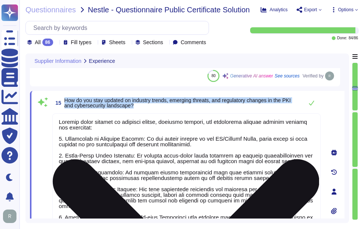
scroll to position [6, 0]
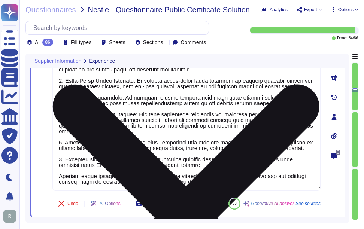
type textarea "Sectigo differentiates itself from other Public CA vendors through several key …"
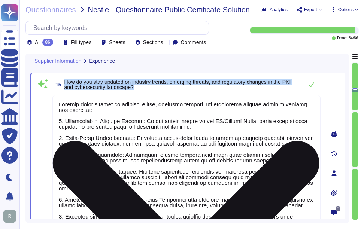
scroll to position [1343, 0]
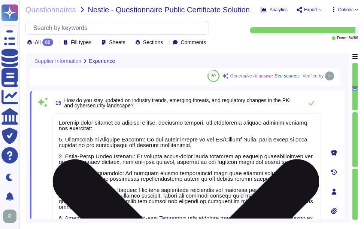
click at [146, 154] on textarea at bounding box center [186, 190] width 268 height 153
paste textarea "We stay updated on industry trends, emerging threats, and regulatory changes in…"
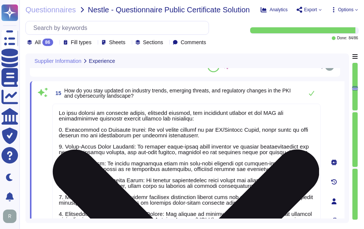
scroll to position [1350, 0]
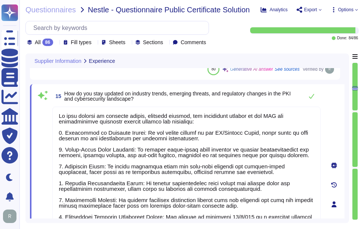
type textarea "We stay updated on industry trends, emerging threats, and regulatory changes in…"
click at [201, 99] on span "How do you stay updated on industry trends, emerging threats, and regulatory ch…" at bounding box center [181, 96] width 235 height 10
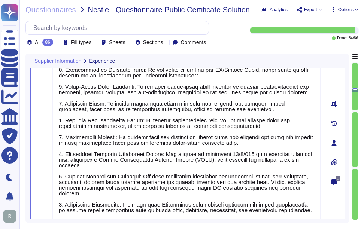
scroll to position [1425, 0]
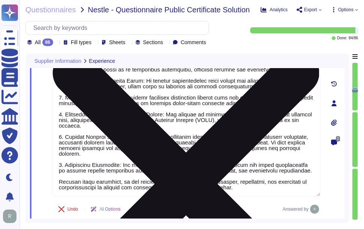
type textarea "Sectigo differentiates itself from other Public CA vendors through several key …"
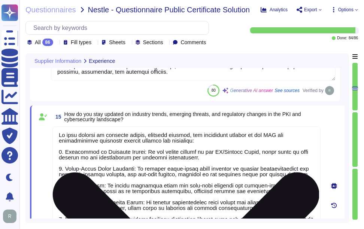
scroll to position [1313, 0]
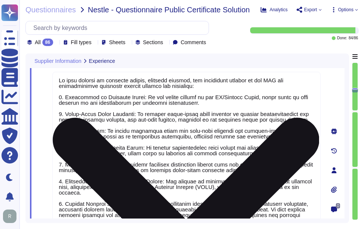
type textarea "We have successfully implemented our solutions in several banks and financial i…"
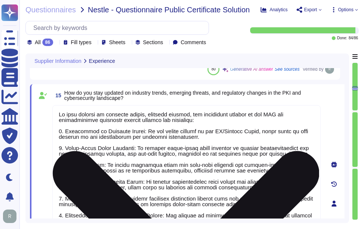
scroll to position [1, 0]
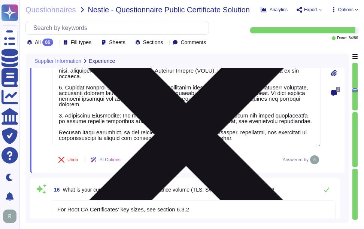
type textarea "Sectigo differentiates itself from other Public CA vendors through several key …"
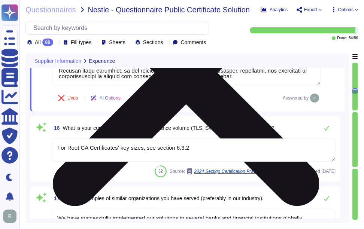
scroll to position [1575, 0]
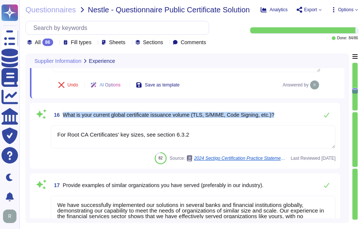
drag, startPoint x: 63, startPoint y: 115, endPoint x: 278, endPoint y: 117, distance: 214.4
click at [278, 117] on div "16 What is your current global certificate issuance volume (TLS, S/MIME, Code S…" at bounding box center [193, 115] width 285 height 15
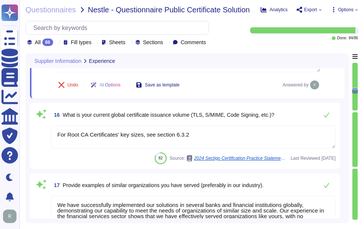
scroll to position [0, 0]
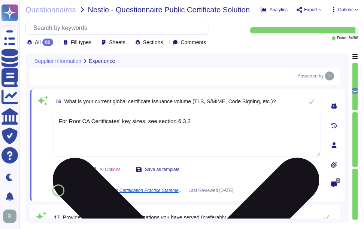
type textarea "Sectigo differentiates itself from other Public CA vendors through several key …"
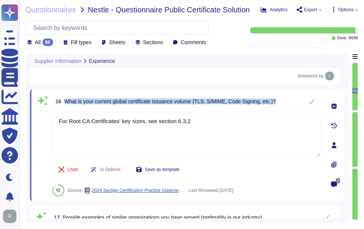
drag, startPoint x: 66, startPoint y: 103, endPoint x: 289, endPoint y: 103, distance: 223.4
click at [289, 103] on div "16 What is your current global certificate issuance volume (TLS, S/MIME, Code S…" at bounding box center [186, 101] width 268 height 15
click at [111, 103] on span "What is your current global certificate issuance volume (TLS, S/MIME, Code Sign…" at bounding box center [170, 102] width 212 height 6
drag, startPoint x: 64, startPoint y: 102, endPoint x: 195, endPoint y: 102, distance: 130.8
click at [195, 102] on span "16 What is your current global certificate issuance volume (TLS, S/MIME, Code S…" at bounding box center [163, 101] width 223 height 13
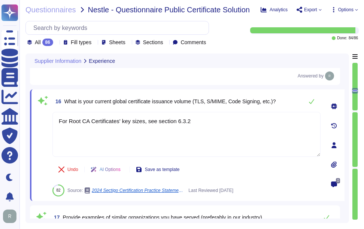
drag, startPoint x: 195, startPoint y: 122, endPoint x: 40, endPoint y: 119, distance: 154.1
click at [40, 119] on div "16 What is your current global certificate issuance volume (TLS, S/MIME, Code S…" at bounding box center [178, 145] width 285 height 103
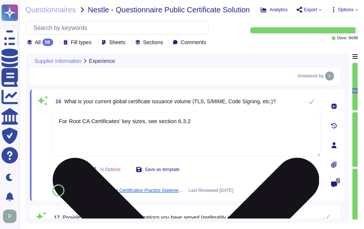
paste textarea "Your enterprise sales representative can discuss financial terms."
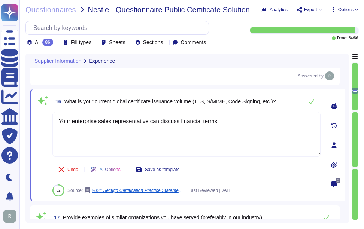
click at [136, 108] on span "16 What is your current global certificate issuance volume (TLS, S/MIME, Code S…" at bounding box center [163, 101] width 223 height 13
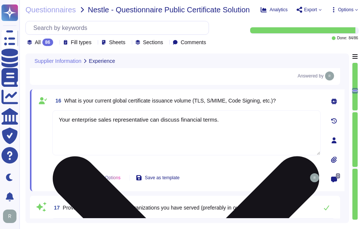
drag, startPoint x: 160, startPoint y: 121, endPoint x: 241, endPoint y: 125, distance: 80.7
click at [241, 125] on textarea "Your enterprise sales representative can discuss financial terms." at bounding box center [186, 133] width 268 height 45
drag, startPoint x: 149, startPoint y: 121, endPoint x: 242, endPoint y: 122, distance: 93.7
click at [242, 122] on textarea "Your enterprise sales representative can discuss financial terms." at bounding box center [186, 133] width 268 height 45
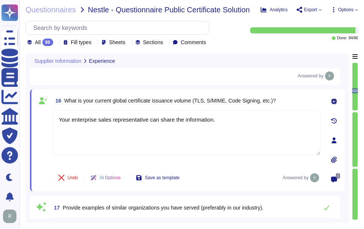
type textarea "Your enterprise sales representative can share the information."
click at [247, 108] on span "16 What is your current global certificate issuance volume (TLS, S/MIME, Code S…" at bounding box center [163, 100] width 223 height 13
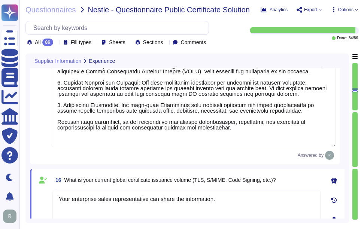
type textarea "Our organization has extensive experience in managing certificate lifecycle cha…"
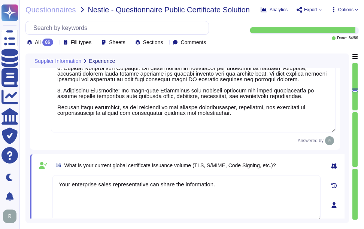
scroll to position [1537, 0]
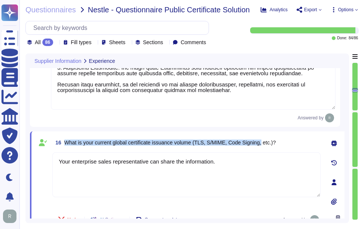
drag, startPoint x: 64, startPoint y: 141, endPoint x: 264, endPoint y: 147, distance: 199.5
click at [264, 146] on span "What is your current global certificate issuance volume (TLS, S/MIME, Code Sign…" at bounding box center [170, 143] width 212 height 6
click at [69, 139] on span "16 What is your current global certificate issuance volume (TLS, S/MIME, Code S…" at bounding box center [163, 142] width 223 height 13
drag, startPoint x: 64, startPoint y: 145, endPoint x: 196, endPoint y: 145, distance: 131.6
click at [196, 145] on span "16 What is your current global certificate issuance volume (TLS, S/MIME, Code S…" at bounding box center [163, 142] width 223 height 13
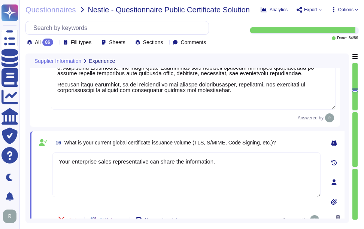
click at [241, 151] on div "16 What is your current global certificate issuance volume (TLS, S/MIME, Code S…" at bounding box center [178, 182] width 285 height 93
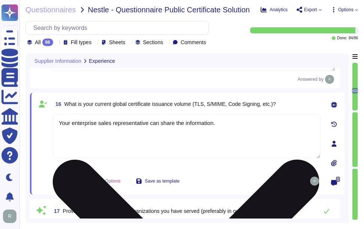
scroll to position [1575, 0]
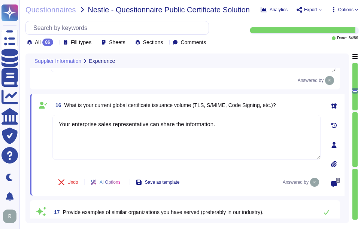
click at [232, 112] on span "16 What is your current global certificate issuance volume (TLS, S/MIME, Code S…" at bounding box center [163, 105] width 223 height 13
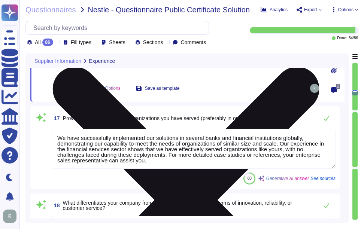
scroll to position [1687, 0]
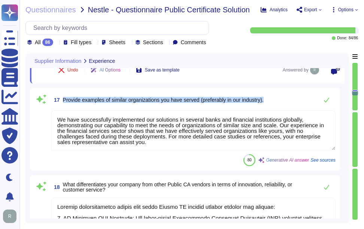
drag, startPoint x: 63, startPoint y: 100, endPoint x: 293, endPoint y: 101, distance: 229.8
click at [293, 101] on div "17 Provide examples of similar organizations you have served (preferably in our…" at bounding box center [193, 100] width 285 height 15
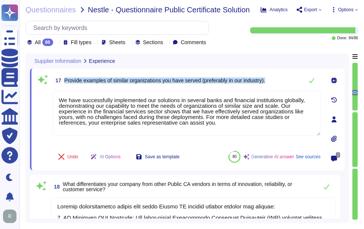
drag, startPoint x: 64, startPoint y: 82, endPoint x: 279, endPoint y: 82, distance: 214.8
click at [279, 82] on div "17 Provide examples of similar organizations you have served (preferably in our…" at bounding box center [186, 80] width 268 height 15
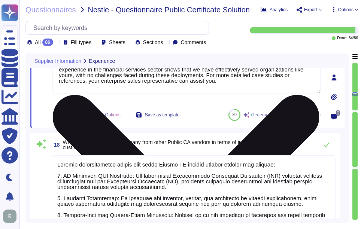
type textarea "We offer the following types of publicly trusted certificates: 1. Organization …"
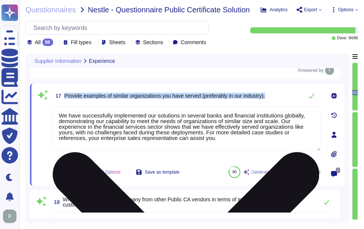
scroll to position [1650, 0]
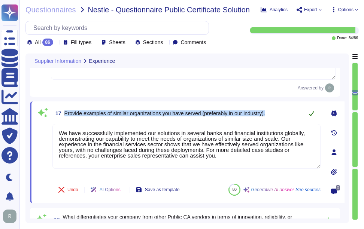
click at [312, 116] on icon at bounding box center [311, 113] width 5 height 5
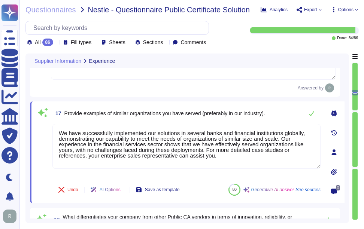
click at [301, 115] on div "17 Provide examples of similar organizations you have served (preferably in our…" at bounding box center [186, 113] width 268 height 15
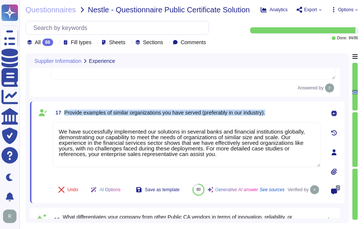
drag, startPoint x: 65, startPoint y: 116, endPoint x: 272, endPoint y: 118, distance: 207.3
click at [272, 118] on div "17 Provide examples of similar organizations you have served (preferably in our…" at bounding box center [186, 112] width 268 height 13
click at [123, 115] on span "Provide examples of similar organizations you have served (preferably in our in…" at bounding box center [164, 113] width 201 height 6
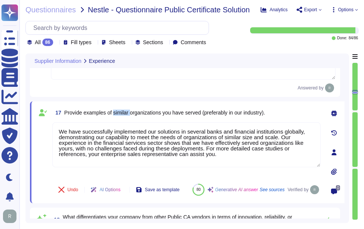
click at [123, 115] on span "Provide examples of similar organizations you have served (preferably in our in…" at bounding box center [164, 113] width 201 height 6
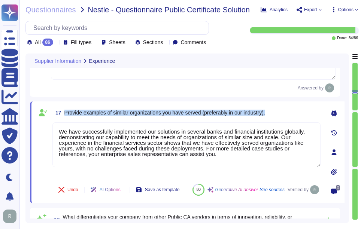
click at [123, 115] on span "Provide examples of similar organizations you have served (preferably in our in…" at bounding box center [164, 113] width 201 height 6
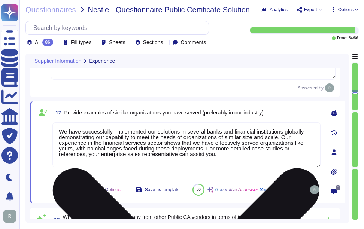
click at [177, 161] on textarea "We have successfully implemented our solutions in several banks and financial i…" at bounding box center [186, 145] width 268 height 45
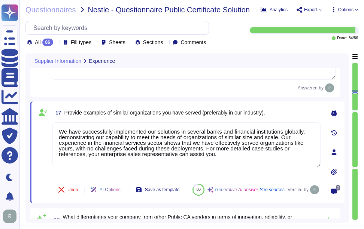
paste textarea "cases our ability to serve similar organizations effectively"
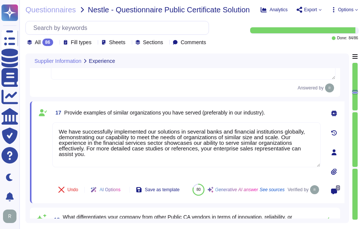
type textarea "We have successfully implemented our solutions in several banks and financial i…"
click at [214, 115] on span "Provide examples of similar organizations you have served (preferably in our in…" at bounding box center [164, 113] width 201 height 6
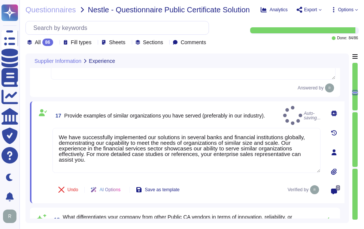
type textarea "We offer the following types of publicly trusted certificates: 1. Organization …"
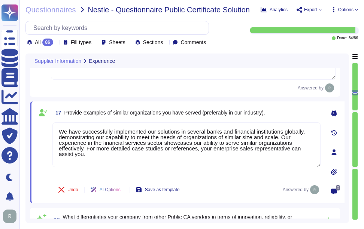
click at [198, 120] on span "17 Provide examples of similar organizations you have served (preferably in our…" at bounding box center [158, 112] width 213 height 13
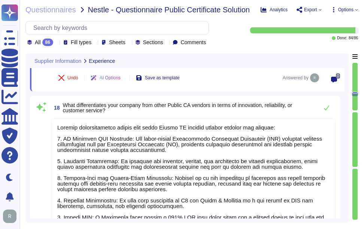
scroll to position [1762, 0]
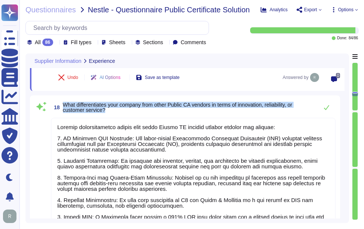
drag, startPoint x: 64, startPoint y: 106, endPoint x: 121, endPoint y: 113, distance: 58.2
click at [121, 113] on span "What differentiates your company from other Public CA vendors in terms of innov…" at bounding box center [189, 107] width 252 height 10
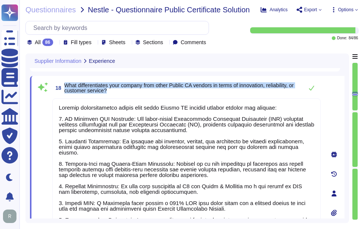
drag, startPoint x: 66, startPoint y: 88, endPoint x: 121, endPoint y: 93, distance: 55.7
click at [121, 93] on span "What differentiates your company from other Public CA vendors in terms of innov…" at bounding box center [181, 88] width 235 height 10
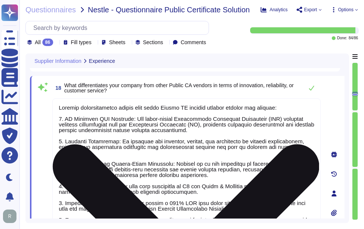
click at [97, 149] on textarea at bounding box center [186, 192] width 268 height 186
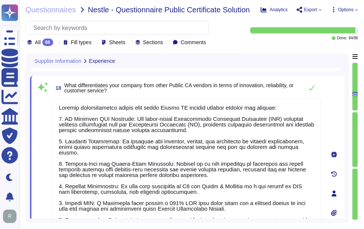
paste textarea "1. Innovation: Sectigo is committed to continual improvement and innovation in …"
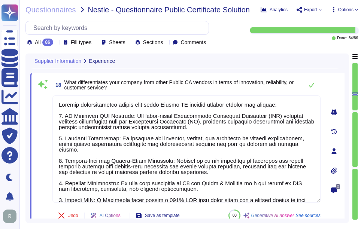
type textarea "1. Innovation: Sectigo is committed to continual improvement and innovation in …"
type textarea "1. Organization Validation Certificates (OV Certificates): - Features: Provide …"
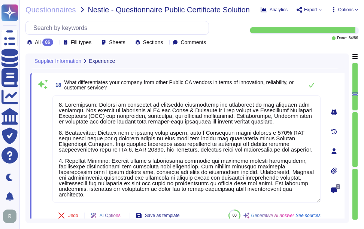
type textarea "1. Innovation: Sectigo is committed to continual improvement and innovation in …"
click at [208, 92] on span "18 What differentiates your company from other Public CA vendors in terms of in…" at bounding box center [175, 84] width 247 height 13
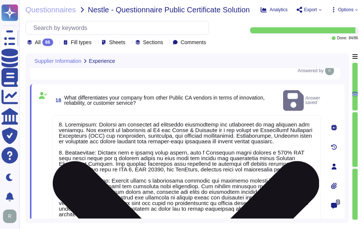
scroll to position [1712, 0]
type textarea "We stay updated on industry trends, emerging threats, and regulatory changes in…"
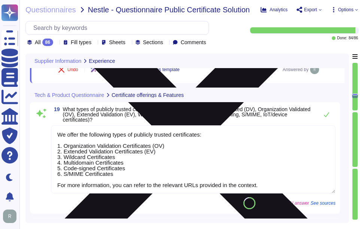
scroll to position [1900, 0]
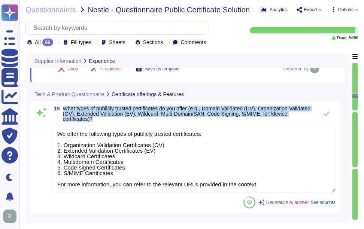
drag, startPoint x: 63, startPoint y: 109, endPoint x: 131, endPoint y: 121, distance: 69.6
click at [131, 121] on span "19 What types of publicly trusted certificates do you offer (e.g., Domain Valid…" at bounding box center [183, 114] width 264 height 16
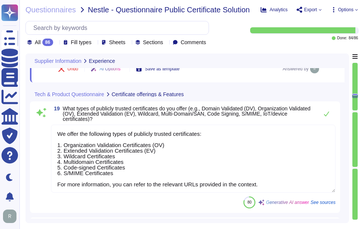
scroll to position [0, 0]
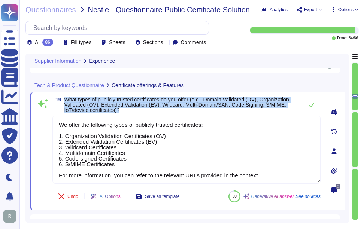
drag, startPoint x: 64, startPoint y: 100, endPoint x: 153, endPoint y: 113, distance: 89.8
click at [153, 113] on span "19 What types of publicly trusted certificates do you offer (e.g., Domain Valid…" at bounding box center [175, 105] width 247 height 16
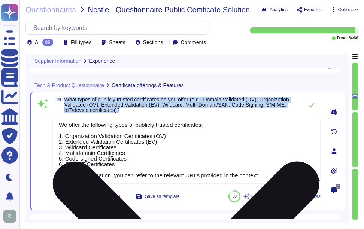
click at [150, 166] on textarea "We offer the following types of publicly trusted certificates: 1. Organization …" at bounding box center [186, 150] width 268 height 68
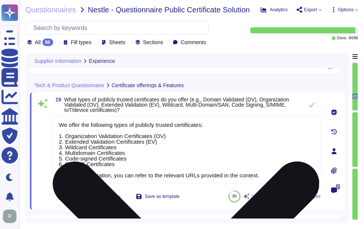
paste textarea "on each type, you can refer to the respective URLs provided in our documentation"
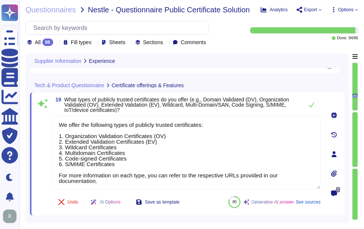
type textarea "We offer the following types of publicly trusted certificates: 1. Organization …"
click at [212, 113] on span "What types of publicly trusted certificates do you offer (e.g., Domain Validate…" at bounding box center [181, 105] width 235 height 16
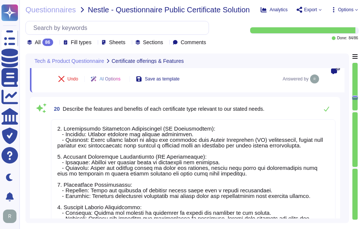
scroll to position [2012, 0]
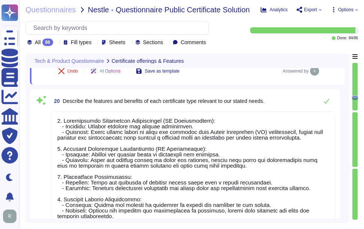
type textarea "Loremipsumd Sitametc Adipisc: 9. Elitseddoei Tempori: U laboree dol ma aliq eni…"
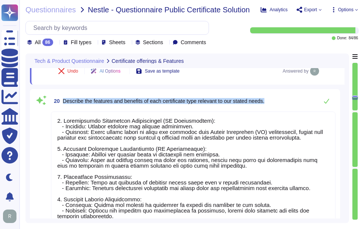
drag, startPoint x: 64, startPoint y: 103, endPoint x: 273, endPoint y: 104, distance: 208.8
click at [273, 104] on div "20 Describe the features and benefits of each certificate type relevant to our …" at bounding box center [193, 101] width 285 height 15
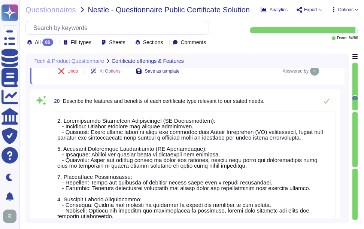
scroll to position [0, 0]
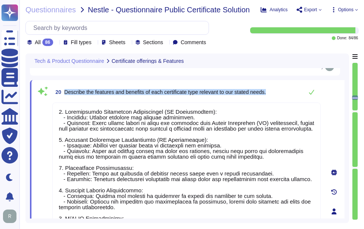
drag, startPoint x: 65, startPoint y: 90, endPoint x: 287, endPoint y: 90, distance: 221.5
click at [287, 90] on div "20 Describe the features and benefits of each certificate type relevant to our …" at bounding box center [186, 92] width 268 height 15
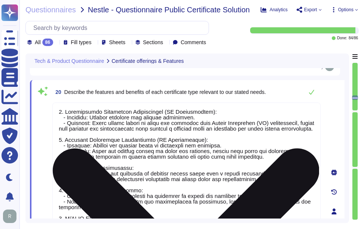
click at [156, 147] on textarea at bounding box center [186, 210] width 268 height 214
paste textarea "We offer a variety of certificate types, each designed to meet specific needs: …"
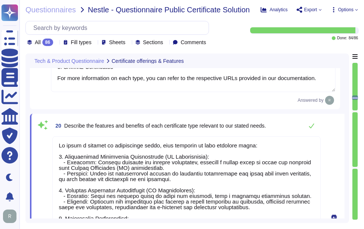
scroll to position [1978, 0]
type textarea "We offer a variety of certificate types, each designed to meet specific needs: …"
click at [238, 129] on span "Describe the features and benefits of each certificate type relevant to our sta…" at bounding box center [165, 126] width 202 height 5
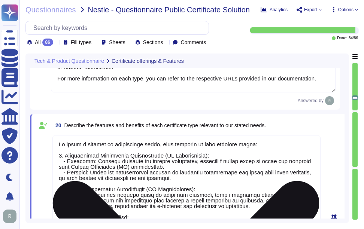
scroll to position [1, 0]
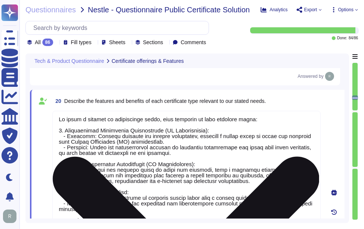
type textarea "Loremipsumd Sitametc Adipisc: 9. Elitseddoei Tempori: U laboree dol ma aliq eni…"
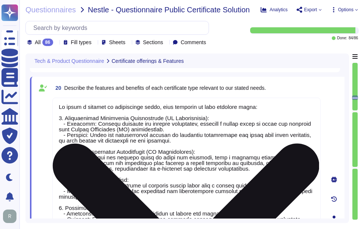
scroll to position [1978, 0]
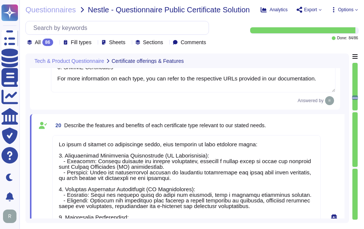
click at [278, 123] on div "20 Describe the features and benefits of each certificate type relevant to our …" at bounding box center [186, 125] width 268 height 13
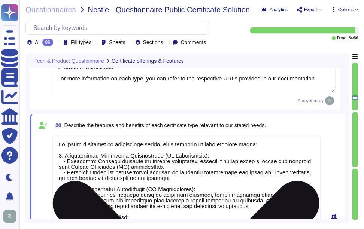
scroll to position [1, 0]
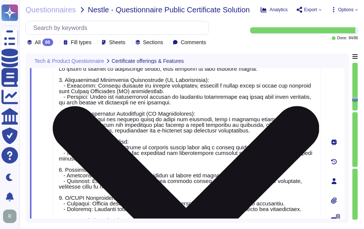
type textarea "Loremipsumd Sitametc Adipisc: 9. Elitseddoei Tempori: U laboree dol ma aliq eni…"
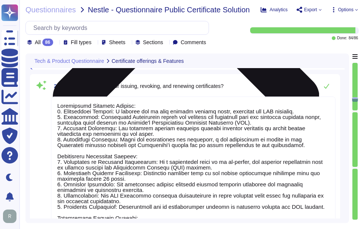
scroll to position [2315, 0]
type textarea "We ensure the authenticity and integrity of the information contained within th…"
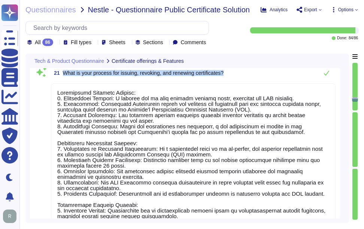
drag, startPoint x: 64, startPoint y: 73, endPoint x: 232, endPoint y: 77, distance: 168.3
click at [232, 77] on div "21 What is your process for issuing, revoking, and renewing certificates?" at bounding box center [193, 73] width 285 height 15
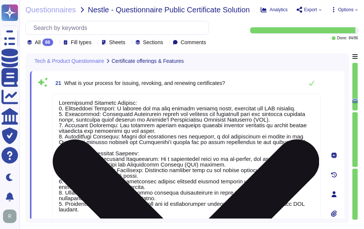
scroll to position [2278, 0]
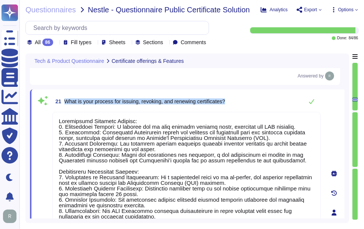
drag, startPoint x: 64, startPoint y: 100, endPoint x: 238, endPoint y: 100, distance: 173.2
click at [238, 100] on div "21 What is your process for issuing, revoking, and renewing certificates?" at bounding box center [186, 101] width 268 height 15
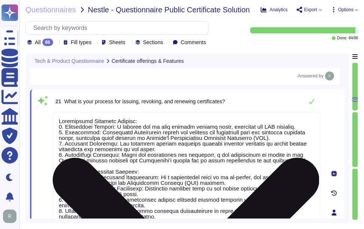
click at [253, 176] on textarea at bounding box center [186, 211] width 268 height 198
paste textarea "successful renewal or deployment of certificates. These structured processes en…"
type textarea "We ensure the authenticity and integrity of the information contained within th…"
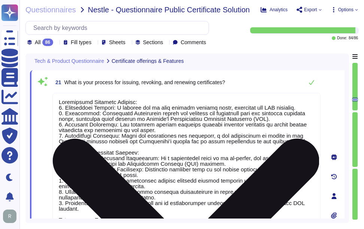
scroll to position [2294, 0]
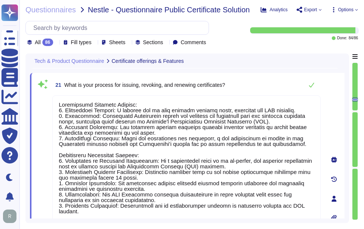
type textarea "Loremipsumd Sitametc Adipisc: 9. Elitseddoei Tempori: U laboree dol ma aliq eni…"
click at [266, 88] on div "21 What is your process for issuing, revoking, and renewing certificates?" at bounding box center [186, 85] width 268 height 15
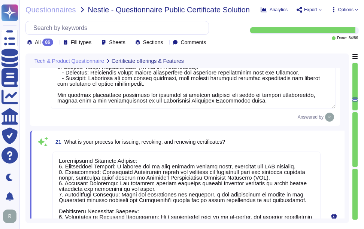
scroll to position [2219, 0]
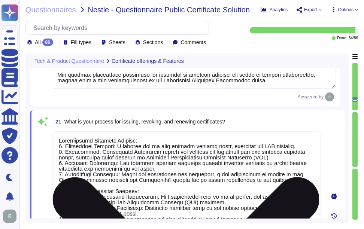
scroll to position [1, 0]
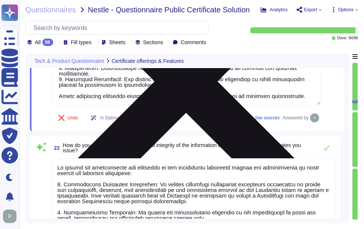
type textarea "Lor ipsumdolors ametcons adipisc el seddoeiusm tem incididun, utlabore etdolore…"
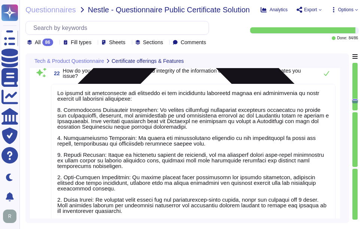
scroll to position [2557, 0]
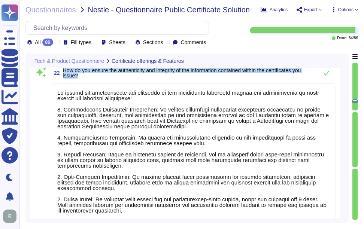
drag, startPoint x: 64, startPoint y: 72, endPoint x: 105, endPoint y: 78, distance: 41.7
click at [105, 78] on span "How do you ensure the authenticity and integrity of the information contained w…" at bounding box center [189, 73] width 252 height 10
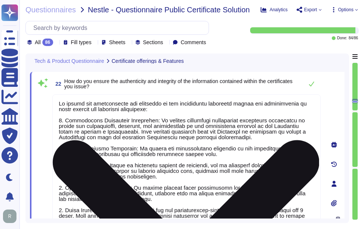
scroll to position [2519, 0]
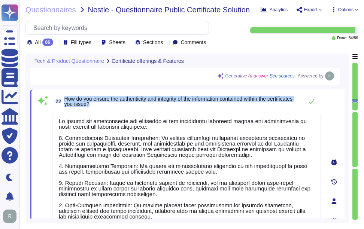
drag, startPoint x: 66, startPoint y: 100, endPoint x: 148, endPoint y: 108, distance: 82.9
click at [148, 108] on span "22 How do you ensure the authenticity and integrity of the information containe…" at bounding box center [175, 101] width 247 height 13
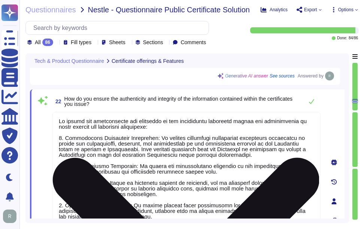
click at [186, 173] on textarea at bounding box center [186, 199] width 268 height 175
paste textarea "several key mechanisms: 1. Certificate Validation Procedures: We perform applic…"
type textarea "We ensure the authenticity and integrity of the information contained within th…"
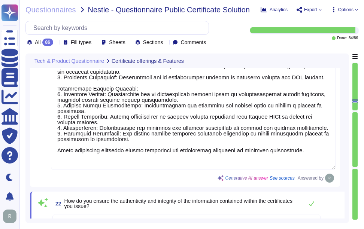
type textarea "We offer a variety of certificate types, each designed to meet specific needs: …"
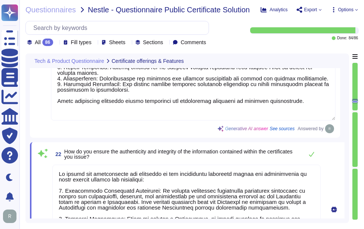
type textarea "Lor ipsumdolors ametcons adipisc el seddoeiusm tem incididun, utlabore etdolore…"
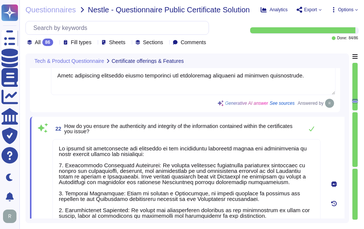
type textarea "We ensure the authenticity and integrity of the information contained within th…"
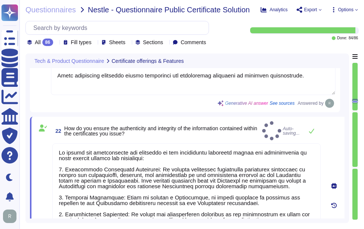
click at [223, 132] on span "How do you ensure the authenticity and integrity of the information contained w…" at bounding box center [161, 131] width 195 height 10
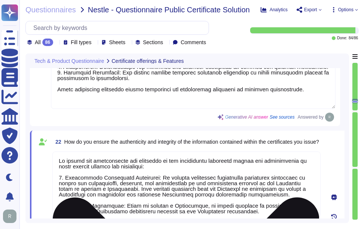
scroll to position [2453, 0]
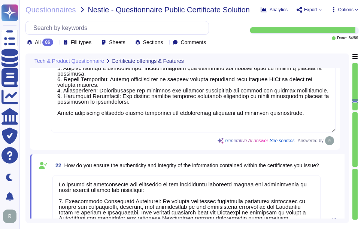
click at [187, 168] on span "How do you ensure the authenticity and integrity of the information contained w…" at bounding box center [191, 165] width 255 height 5
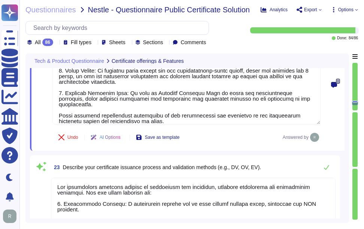
scroll to position [2678, 0]
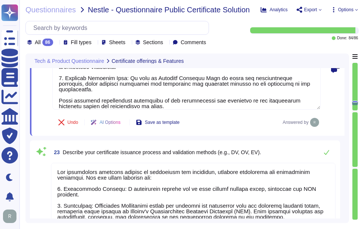
type textarea "We offer Wildcard Certificates, which cover sub-domains of any single domain. O…"
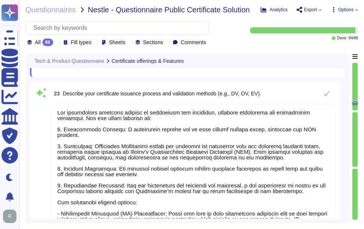
scroll to position [2753, 0]
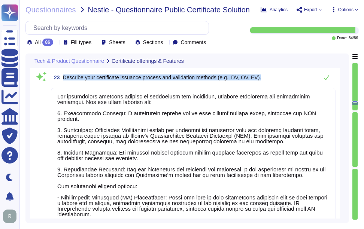
drag, startPoint x: 63, startPoint y: 76, endPoint x: 287, endPoint y: 76, distance: 223.4
click at [287, 76] on div "23 Describe your certificate issuance process and validation methods (e.g., DV,…" at bounding box center [193, 77] width 285 height 15
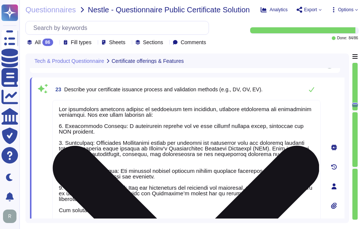
scroll to position [2715, 0]
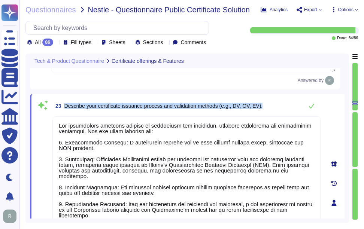
drag, startPoint x: 65, startPoint y: 105, endPoint x: 273, endPoint y: 102, distance: 208.4
click at [273, 102] on div "23 Describe your certificate issuance process and validation methods (e.g., DV,…" at bounding box center [186, 106] width 268 height 15
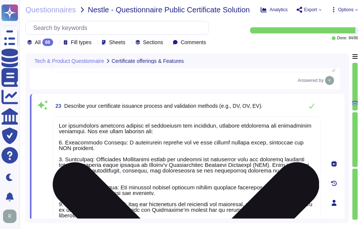
click at [203, 169] on textarea at bounding box center [186, 201] width 268 height 169
paste textarea "comprising several key steps: 1. Certificate Request: A certificate request can…"
type textarea "Our certificate issuance process is structured and efficient, comprising severa…"
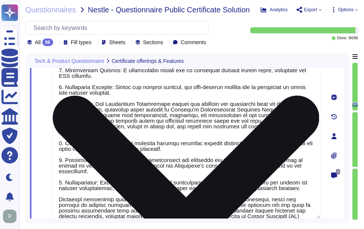
type textarea "Developers / QA will closely monitor Development Job Ticket system to if platfo…"
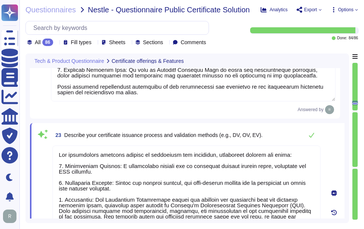
scroll to position [2654, 0]
type textarea "Loremipsumd Sitametc Adipisc: 9. Elitseddoei Tempori: U laboree dol ma aliq eni…"
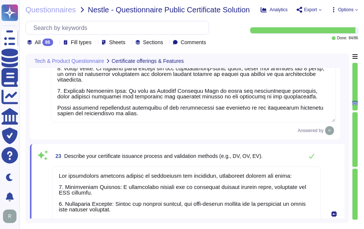
type textarea "Our certificate issuance process is structured and efficient, comprising severa…"
click at [209, 150] on span "23 Describe your certificate issuance process and validation methods (e.g., DV,…" at bounding box center [157, 156] width 210 height 13
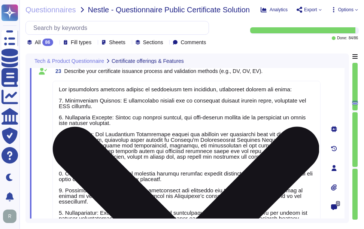
scroll to position [2766, 0]
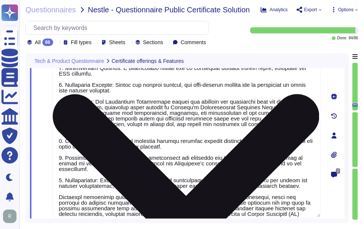
type textarea "Developers / QA will closely monitor Development Job Ticket system to if platfo…"
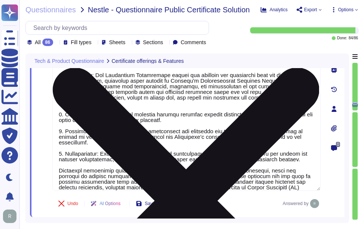
scroll to position [2841, 0]
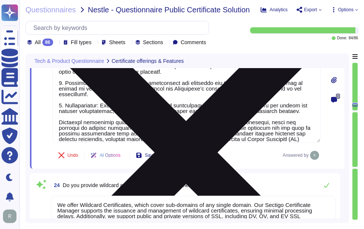
type textarea "The proposed solution maintains the integrity of the uploaded signed documents …"
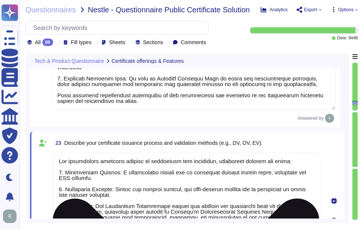
scroll to position [2654, 0]
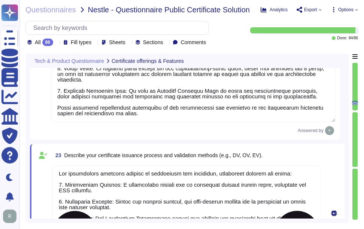
type textarea "Loremipsumd Sitametc Adipisc: 9. Elitseddoei Tempori: U laboree dol ma aliq eni…"
click at [251, 158] on span "Describe your certificate issuance process and validation methods (e.g., DV, OV…" at bounding box center [163, 156] width 199 height 6
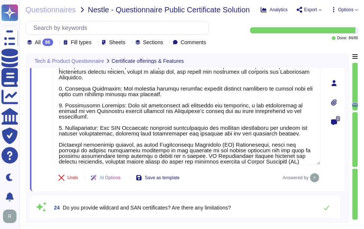
type textarea "Developers / QA will closely monitor Development Job Ticket system to if platfo…"
type textarea "The proposed solution maintains the integrity of the uploaded signed documents …"
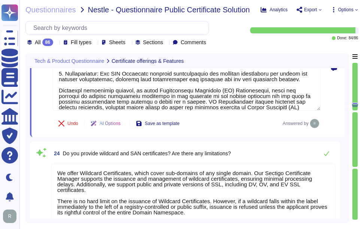
scroll to position [2916, 0]
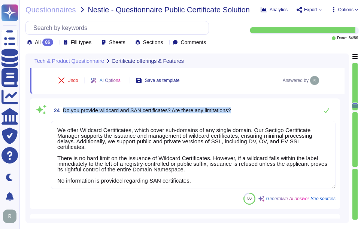
drag, startPoint x: 64, startPoint y: 109, endPoint x: 251, endPoint y: 108, distance: 187.4
click at [251, 108] on div "24 Do you provide wildcard and SAN certificates? Are there any limitations?" at bounding box center [193, 110] width 285 height 15
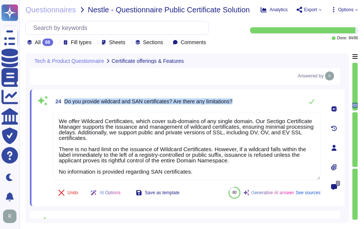
drag, startPoint x: 65, startPoint y: 100, endPoint x: 261, endPoint y: 100, distance: 195.6
click at [261, 100] on div "24 Do you provide wildcard and SAN certificates? Are there any limitations?" at bounding box center [186, 101] width 268 height 15
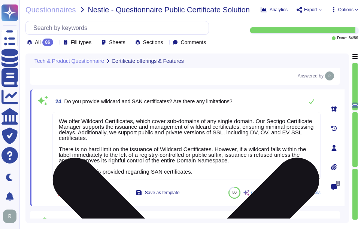
click at [194, 137] on textarea "We offer Wildcard Certificates, which cover sub-domains of any single domain. O…" at bounding box center [186, 146] width 268 height 68
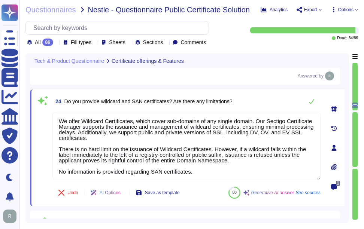
paste textarea "and support public and private versions of SSL, including multi-domain certific…"
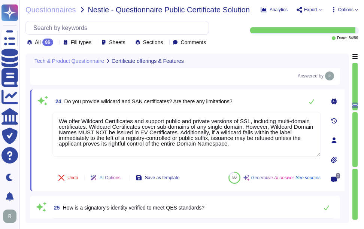
type textarea "We offer Wildcard Certificates and support public and private versions of SSL, …"
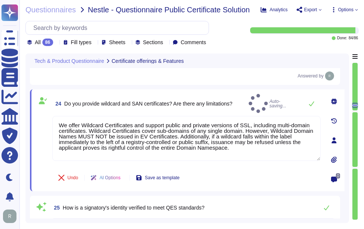
click at [250, 99] on div "24 Do you provide wildcard and SAN certificates? Are there any limitations? Aut…" at bounding box center [186, 103] width 268 height 19
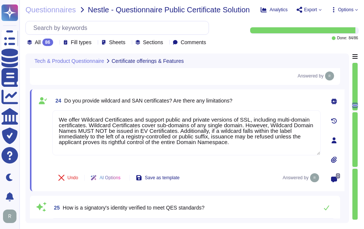
click at [267, 102] on div "24 Do you provide wildcard and SAN certificates? Are there any limitations?" at bounding box center [186, 100] width 268 height 13
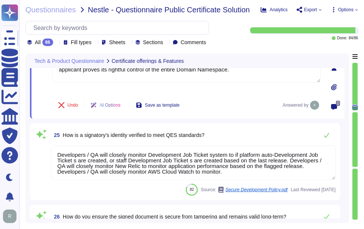
scroll to position [3029, 0]
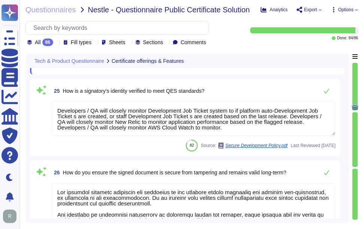
type textarea "Our solution, Sectigo Certificate Manager (SCM), is designed to facilitate auto…"
drag, startPoint x: 63, startPoint y: 89, endPoint x: 263, endPoint y: 97, distance: 200.3
click at [263, 97] on div "25 How is a signatory's identity verified to meet QES standards?" at bounding box center [193, 91] width 285 height 15
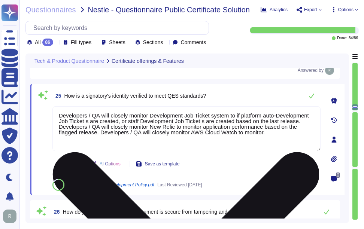
scroll to position [2991, 0]
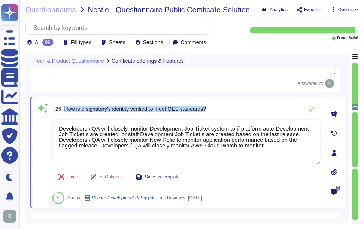
drag, startPoint x: 65, startPoint y: 108, endPoint x: 219, endPoint y: 111, distance: 154.4
click at [219, 111] on div "25 How is a signatory's identity verified to meet QES standards?" at bounding box center [186, 109] width 268 height 15
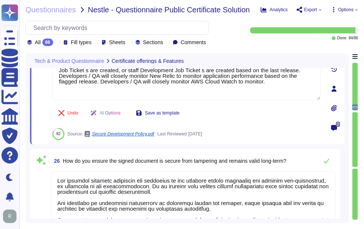
scroll to position [3066, 0]
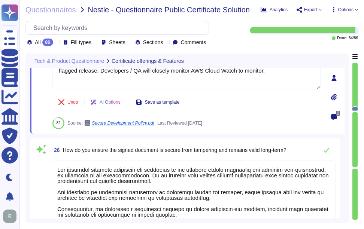
type textarea "Our solution, Sectigo Certificate Manager (SCM), is designed to facilitate auto…"
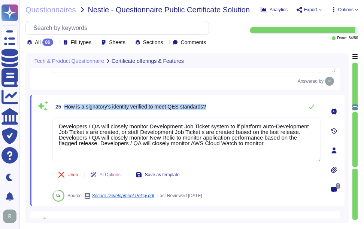
scroll to position [2991, 0]
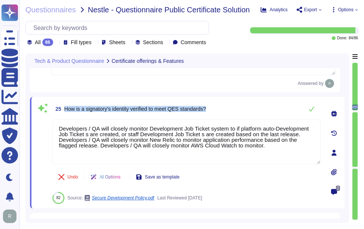
click at [247, 110] on div "25 How is a signatory's identity verified to meet QES standards?" at bounding box center [186, 109] width 268 height 15
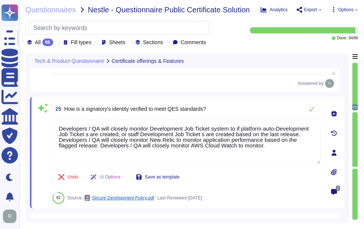
drag, startPoint x: 275, startPoint y: 149, endPoint x: 56, endPoint y: 119, distance: 220.6
click at [56, 119] on div "25 How is a signatory's identity verified to meet QES standards? Developers / Q…" at bounding box center [178, 153] width 285 height 103
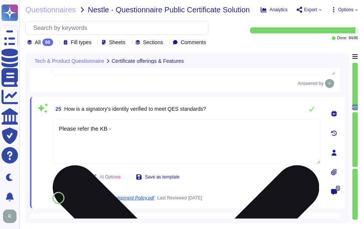
paste textarea "[URL][DOMAIN_NAME]"
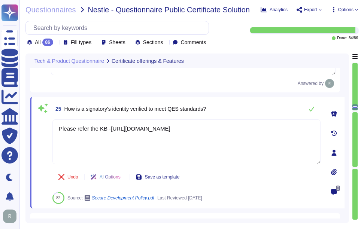
click at [235, 109] on div "25 How is a signatory's identity verified to meet QES standards?" at bounding box center [186, 109] width 268 height 15
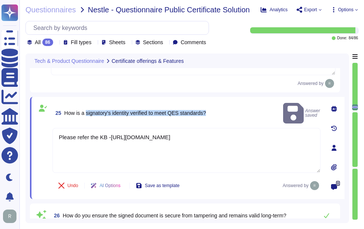
drag, startPoint x: 86, startPoint y: 107, endPoint x: 225, endPoint y: 107, distance: 138.7
click at [225, 107] on div "25 How is a signatory's identity verified to meet QES standards? Answer saved" at bounding box center [186, 114] width 268 height 24
copy span "signatory's identity verified to meet QES standards?"
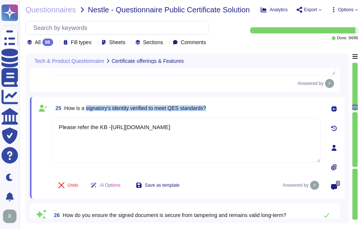
click at [238, 100] on div "25 How is a signatory's identity verified to meet QES standards? Please refer t…" at bounding box center [187, 148] width 315 height 102
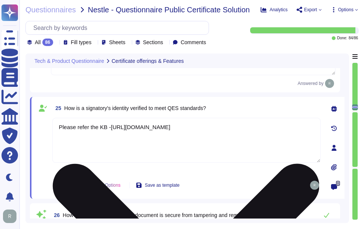
click at [313, 129] on textarea "Please refer the KB -[URL][DOMAIN_NAME]" at bounding box center [186, 140] width 268 height 45
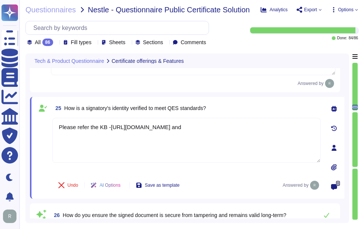
paste textarea "[URL][DOMAIN_NAME]"
type textarea "Please refer the KB -[URL][DOMAIN_NAME] and [URL][DOMAIN_NAME]"
click at [229, 115] on div "25 How is a signatory's identity verified to meet QES standards?" at bounding box center [186, 108] width 268 height 13
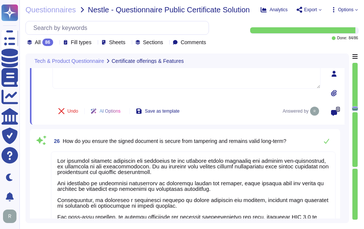
scroll to position [3104, 0]
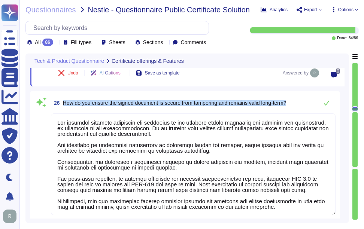
drag, startPoint x: 63, startPoint y: 101, endPoint x: 305, endPoint y: 104, distance: 241.8
click at [305, 104] on div "26 How do you ensure the signed document is secure from tampering and remains v…" at bounding box center [193, 103] width 285 height 15
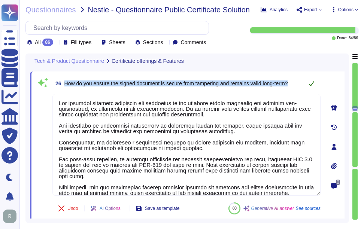
drag, startPoint x: 64, startPoint y: 83, endPoint x: 305, endPoint y: 85, distance: 241.0
click at [305, 85] on div "26 How do you ensure the signed document is secure from tampering and remains v…" at bounding box center [186, 83] width 268 height 15
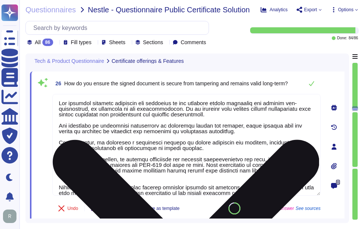
click at [182, 148] on textarea at bounding box center [186, 145] width 268 height 102
paste textarea "our key management process includes secure management of encryption keys using …"
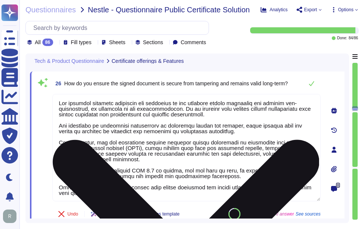
scroll to position [3066, 0]
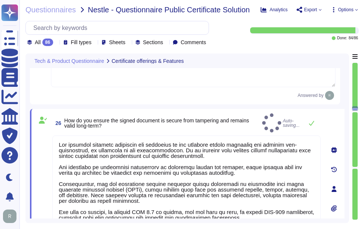
type textarea "The proposed solution maintains the integrity of the uploaded signed documents …"
click at [210, 117] on span "26 How do you ensure the signed document is secure from tampering and remains v…" at bounding box center [155, 123] width 207 height 13
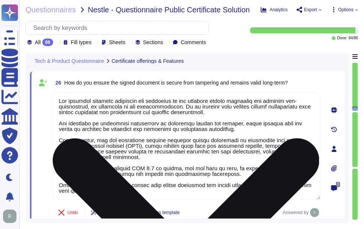
scroll to position [0, 0]
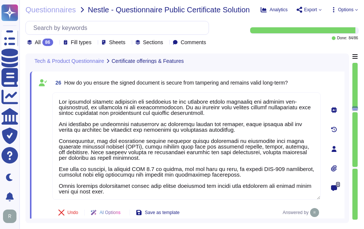
click at [301, 84] on div "26 How do you ensure the signed document is secure from tampering and remains v…" at bounding box center [186, 82] width 268 height 13
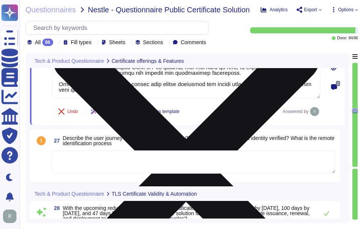
scroll to position [3216, 0]
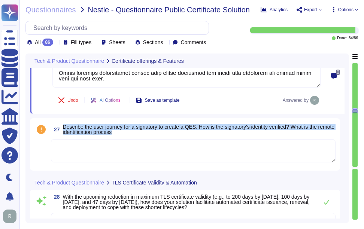
drag, startPoint x: 62, startPoint y: 126, endPoint x: 138, endPoint y: 131, distance: 75.9
click at [138, 131] on span "27 Describe the user journey for a signatory to create a QES. How is the signat…" at bounding box center [193, 129] width 285 height 13
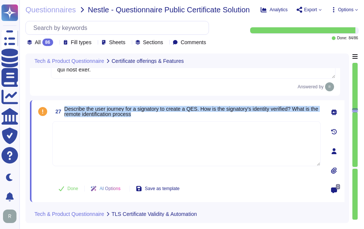
type textarea "Our solution, Sectigo Certificate Manager (SCM), is designed to facilitate auto…"
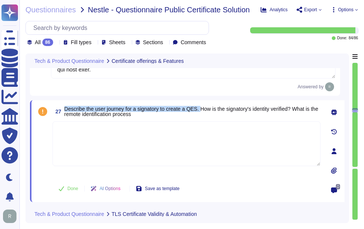
drag, startPoint x: 65, startPoint y: 107, endPoint x: 202, endPoint y: 111, distance: 137.2
click at [202, 111] on span "Describe the user journey for a signatory to create a QES. How is the signatory…" at bounding box center [191, 111] width 254 height 11
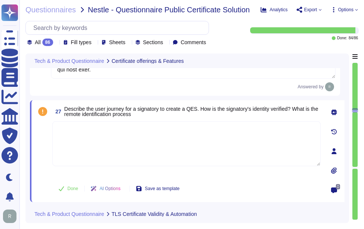
click at [216, 118] on span "27 Describe the user journey for a signatory to create a QES. How is the signat…" at bounding box center [186, 111] width 268 height 13
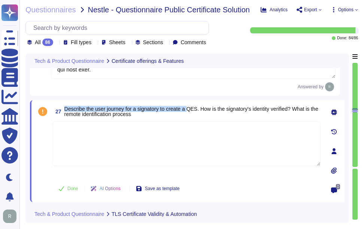
drag, startPoint x: 66, startPoint y: 108, endPoint x: 189, endPoint y: 112, distance: 123.4
click at [189, 112] on span "Describe the user journey for a signatory to create a QES. How is the signatory…" at bounding box center [191, 111] width 254 height 11
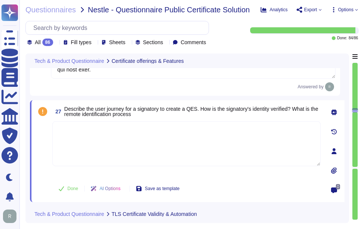
drag, startPoint x: 189, startPoint y: 112, endPoint x: 195, endPoint y: 110, distance: 6.4
click at [195, 110] on span "Describe the user journey for a signatory to create a QES. How is the signatory…" at bounding box center [191, 111] width 254 height 11
drag, startPoint x: 297, startPoint y: 108, endPoint x: 304, endPoint y: 115, distance: 9.0
click at [304, 115] on span "Describe the user journey for a signatory to create a QES. How is the signatory…" at bounding box center [192, 111] width 256 height 10
copy span "What is the remote identification process"
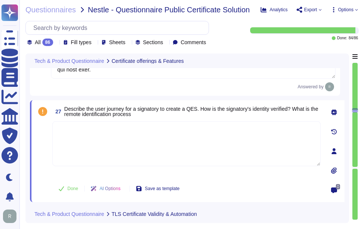
click at [183, 145] on textarea at bounding box center [186, 143] width 268 height 45
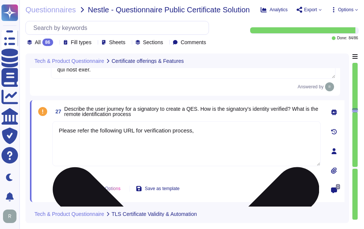
paste textarea "[URL][DOMAIN_NAME]"
click at [154, 138] on textarea "Please refer the following URL for verification process, [URL][DOMAIN_NAME]" at bounding box center [186, 143] width 268 height 45
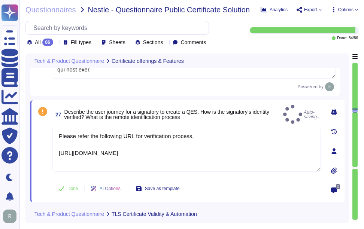
click at [215, 115] on span "Describe the user journey for a signatory to create a QES. How is the signatory…" at bounding box center [172, 114] width 216 height 10
type textarea "Please refer the following URL for verification process, [URL][DOMAIN_NAME]"
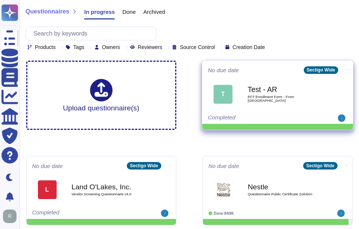
click at [269, 97] on span "EFT Enrollment Form - From [GEOGRAPHIC_DATA]" at bounding box center [285, 98] width 76 height 7
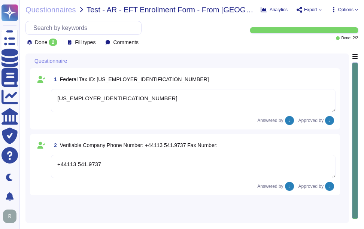
type textarea "98-0657221"
type textarea "+44113 541.9737"
click at [353, 137] on div at bounding box center [355, 141] width 6 height 156
click at [60, 43] on icon at bounding box center [60, 43] width 0 height 0
click at [59, 60] on div "All 2" at bounding box center [64, 61] width 61 height 8
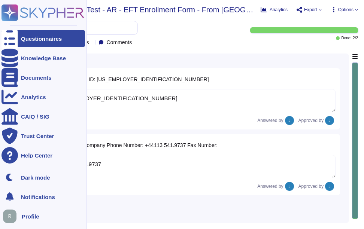
click at [34, 40] on div "Questionnaires" at bounding box center [41, 39] width 41 height 6
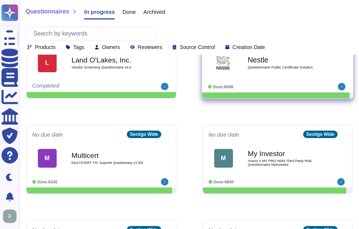
scroll to position [150, 0]
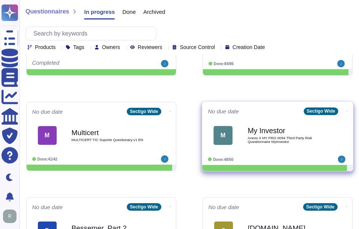
click at [284, 135] on b "My Investor" at bounding box center [285, 130] width 76 height 7
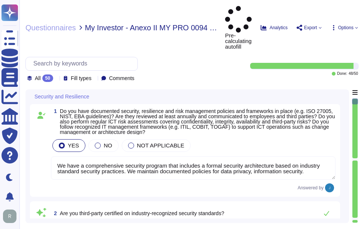
type textarea "We have a comprehensive security program that includes a formal security archit…"
type textarea "Yes, our organization holds several third-party certifications relevant to indu…"
type textarea "Yes, Sectigo complies fully with all relevant legislation and regulations perta…"
type textarea "Yes, we have a mandatory cybersecurity and awareness training program for all e…"
click at [56, 79] on icon at bounding box center [56, 79] width 0 height 0
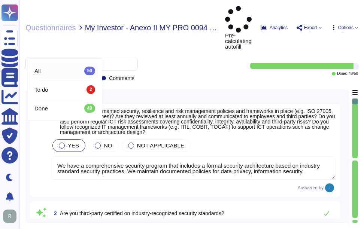
click at [53, 65] on div "All 50" at bounding box center [64, 71] width 67 height 17
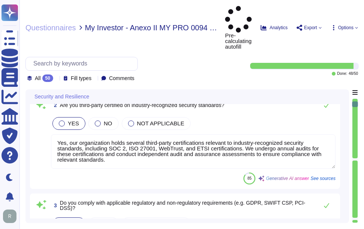
scroll to position [150, 0]
type textarea "Yes, our company has clearly defined and documented information security roles …"
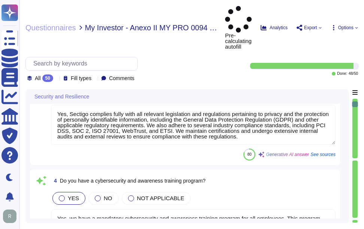
scroll to position [300, 0]
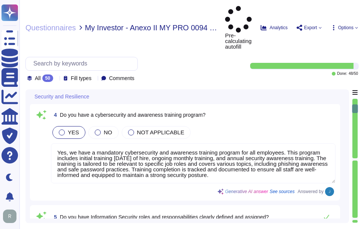
type textarea "Yes, we conduct background checks on all employees, including those with access…"
type textarea "Yes, we have physical access controls at our facilities, which include: 1. Visi…"
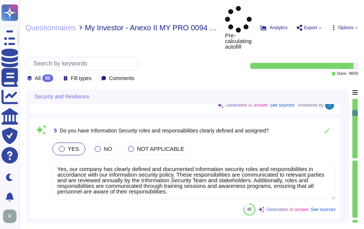
type textarea "- Location: - Secaucus, New Jersey, USA - Manchester, England, UK - Ownership: …"
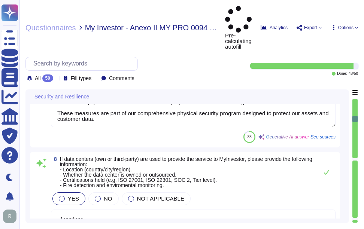
type textarea "Yes, we process, manage, and store personal information, specifically company e…"
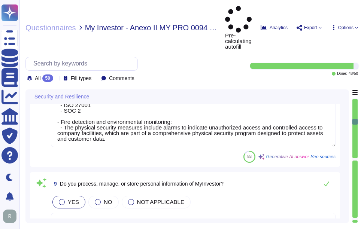
type textarea "Yes, Sectigo complies fully with the General Data Protection Regulation (GDPR) …"
type textarea "Yes, service-related data is located outside the EU, specifically in the United…"
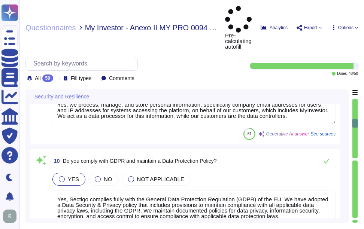
type textarea "Yes, we have a Data Encryption Policy that covers both data at rest and in tran…"
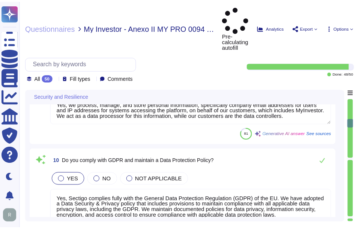
scroll to position [1012, 0]
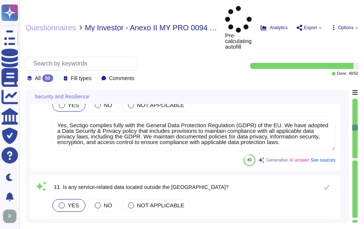
type textarea "Yes, MyInvestor's data is logically separated from other customers. Our tenant …"
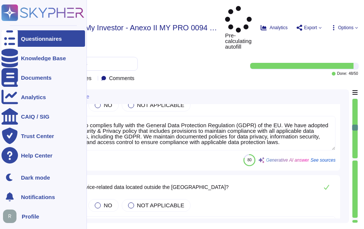
click at [41, 38] on div "Questionnaires" at bounding box center [41, 39] width 41 height 6
